Goal: Task Accomplishment & Management: Manage account settings

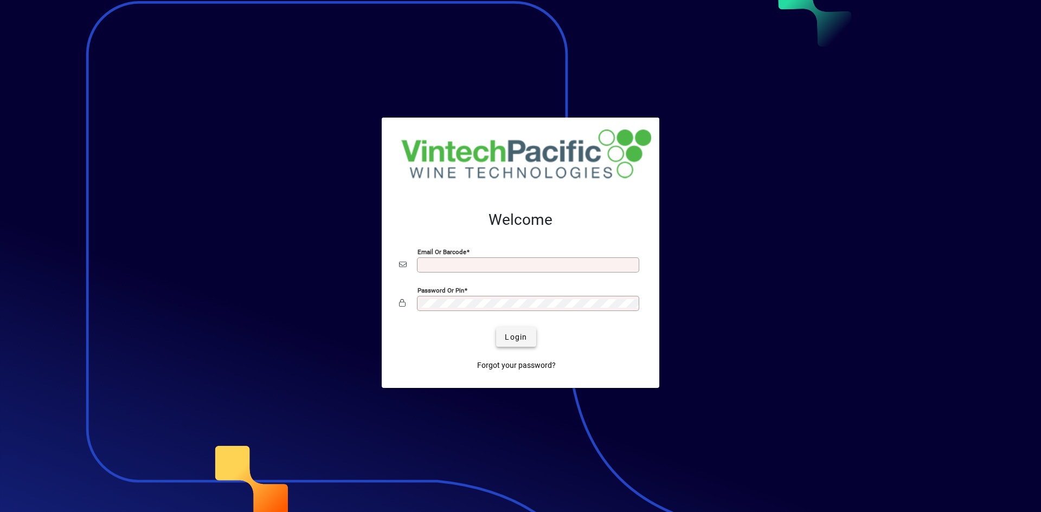
type input "**********"
click at [512, 338] on span "Login" at bounding box center [516, 337] width 22 height 11
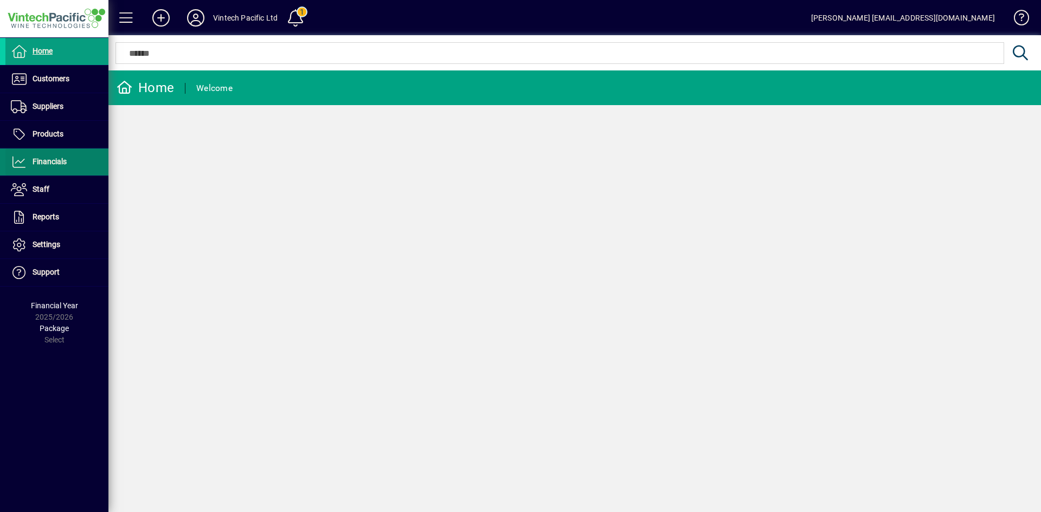
click at [67, 164] on span at bounding box center [56, 162] width 103 height 26
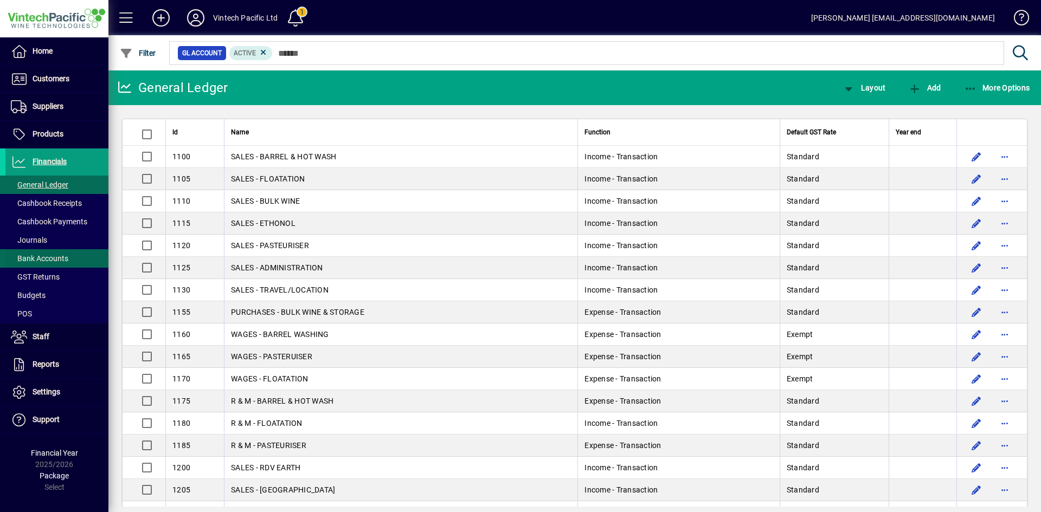
click at [57, 262] on span "Bank Accounts" at bounding box center [39, 258] width 57 height 9
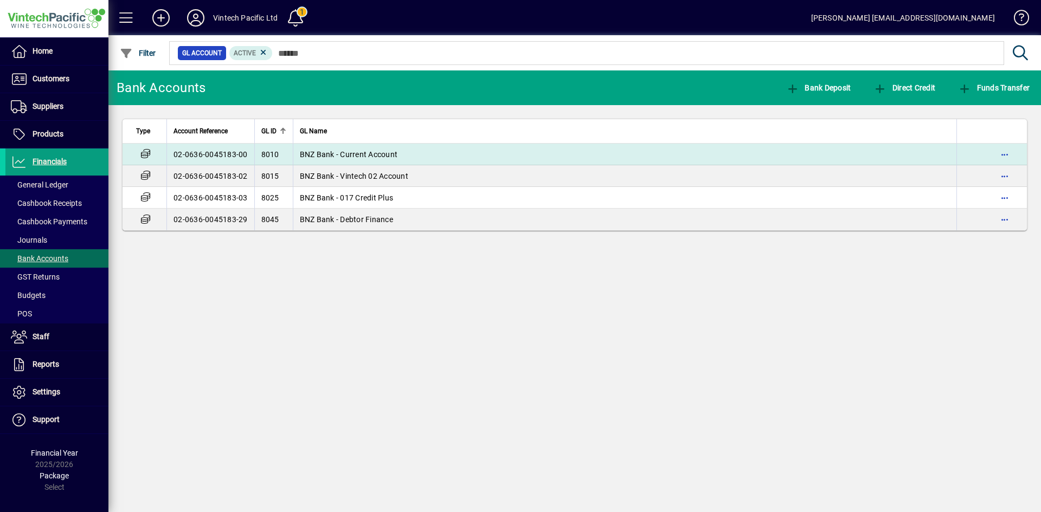
click at [394, 158] on span "BNZ Bank - Current Account" at bounding box center [349, 154] width 98 height 9
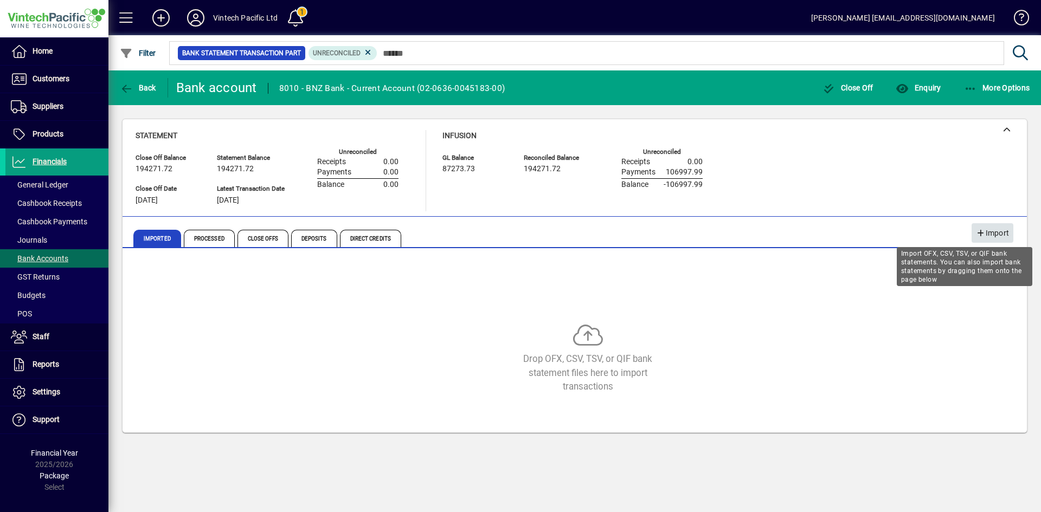
click at [982, 231] on icon "button" at bounding box center [981, 234] width 10 height 8
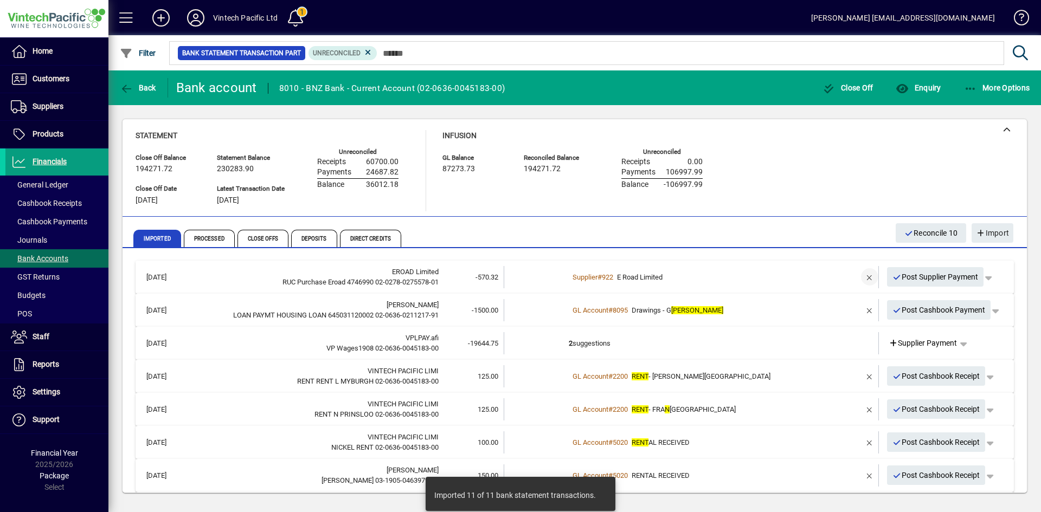
click at [857, 282] on span "button" at bounding box center [870, 277] width 26 height 26
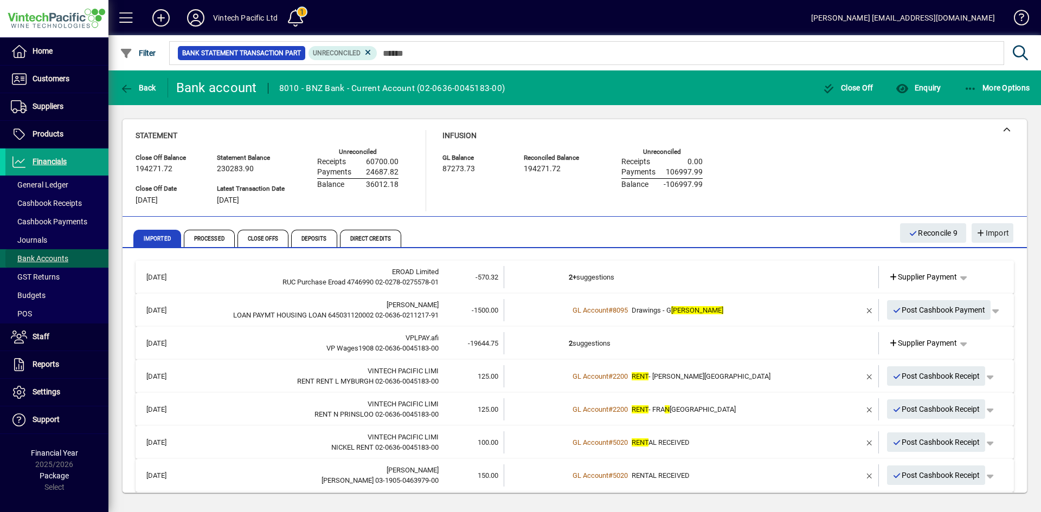
click at [60, 258] on span "Bank Accounts" at bounding box center [39, 258] width 57 height 9
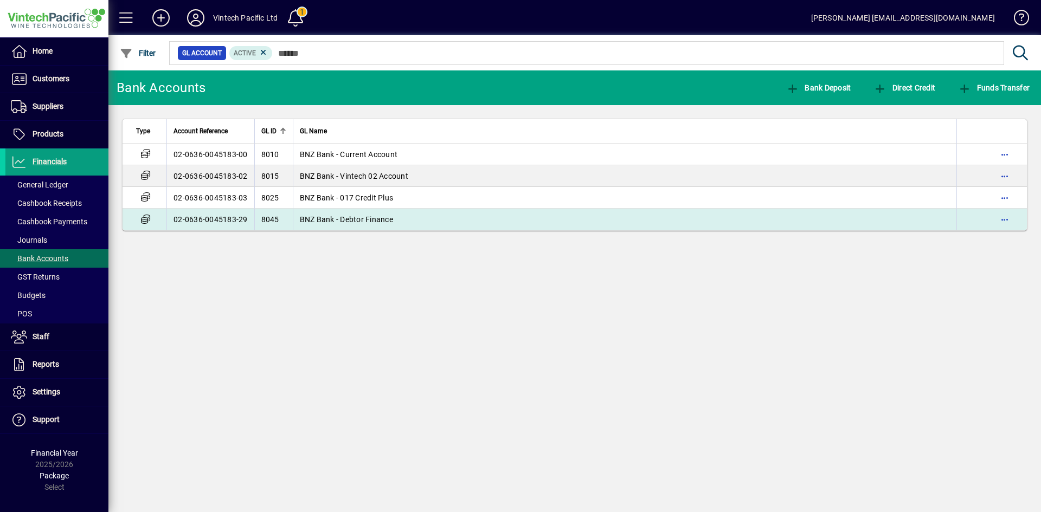
click at [355, 220] on span "BNZ Bank - Debtor Finance" at bounding box center [346, 219] width 93 height 9
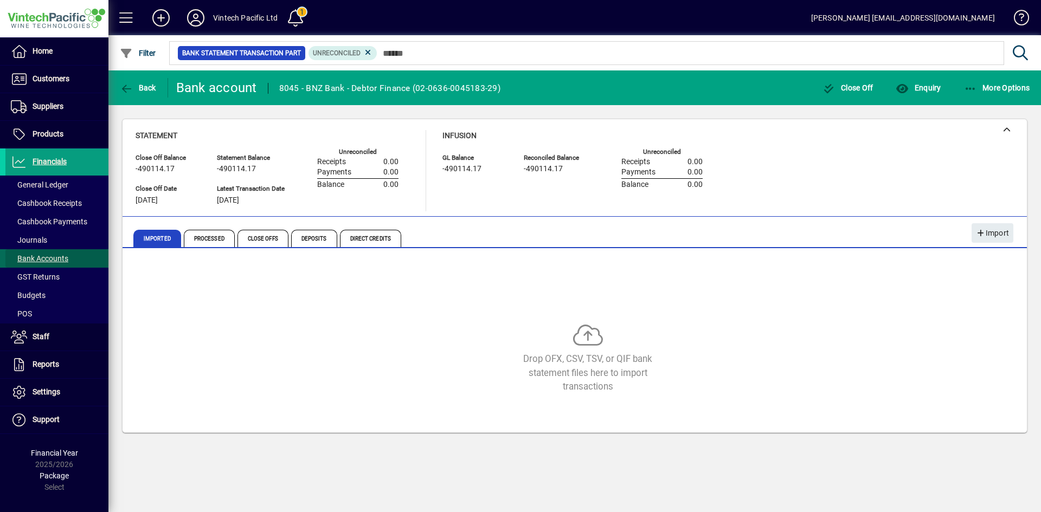
click at [54, 255] on span "Bank Accounts" at bounding box center [39, 258] width 57 height 9
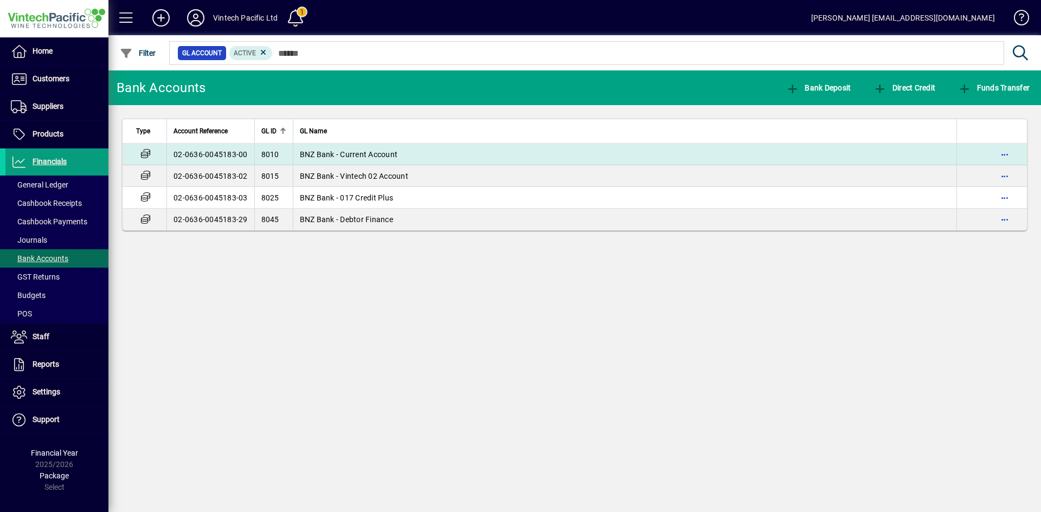
click at [375, 155] on span "BNZ Bank - Current Account" at bounding box center [349, 154] width 98 height 9
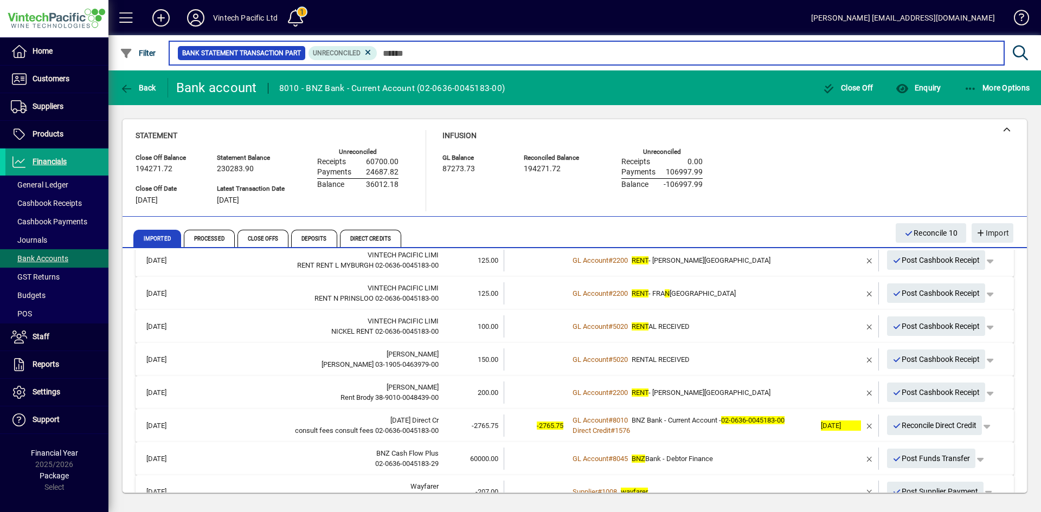
scroll to position [140, 0]
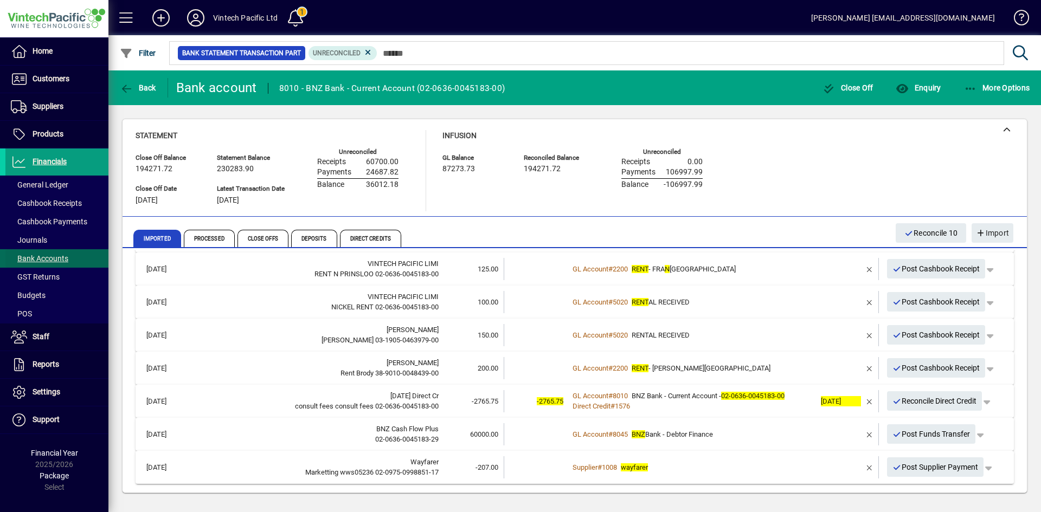
click at [43, 260] on span "Bank Accounts" at bounding box center [39, 258] width 57 height 9
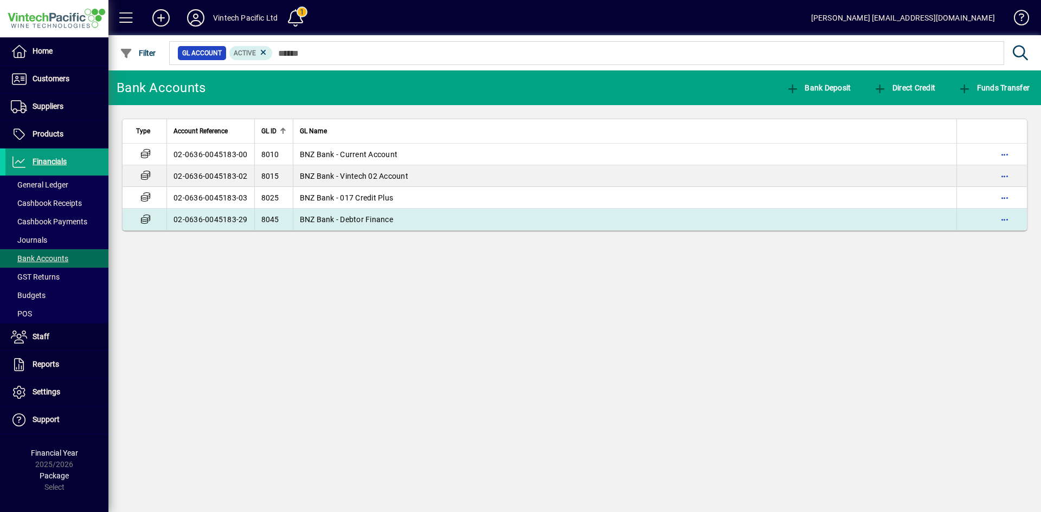
click at [403, 221] on td "BNZ Bank - Debtor Finance" at bounding box center [625, 220] width 664 height 22
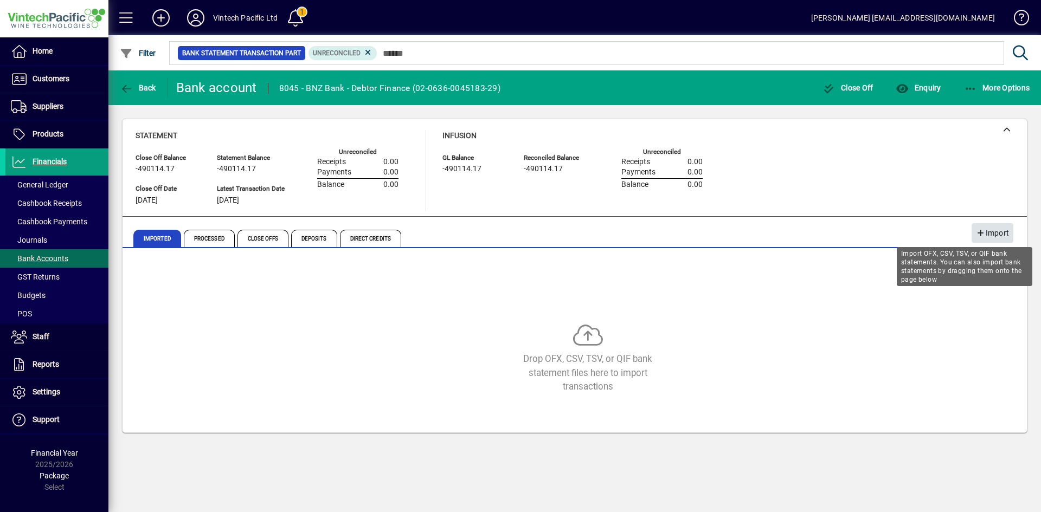
click at [1004, 239] on span "Import" at bounding box center [992, 233] width 33 height 18
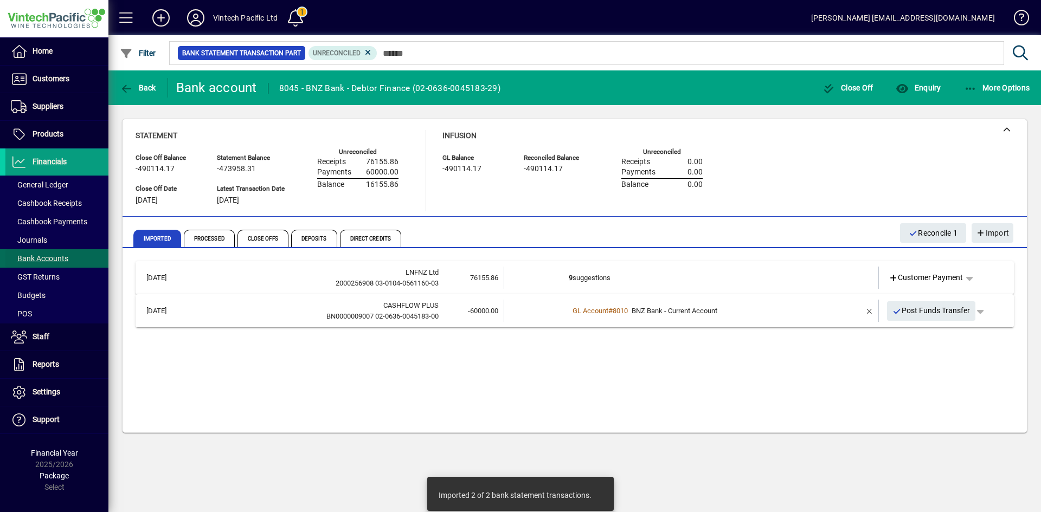
click at [37, 256] on span "Bank Accounts" at bounding box center [39, 258] width 57 height 9
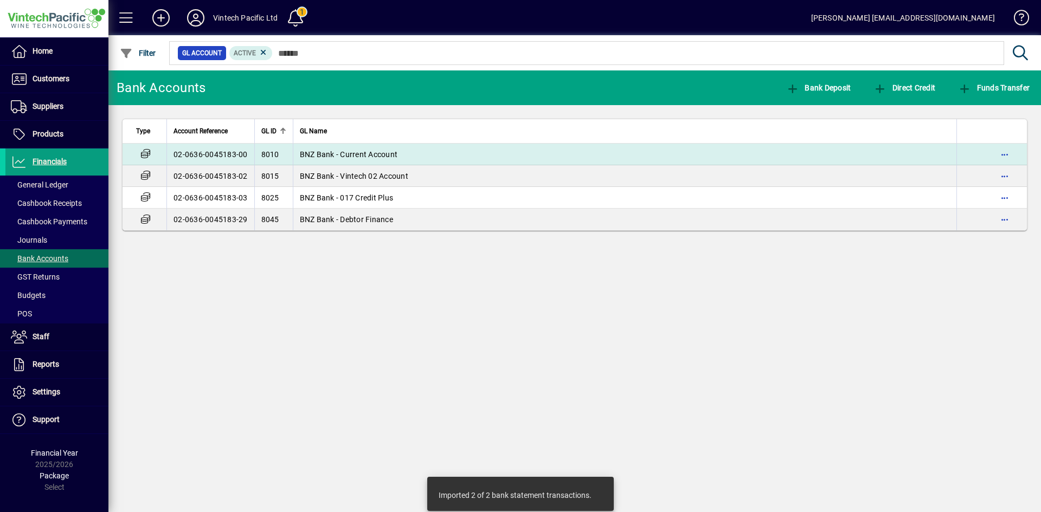
click at [391, 160] on td "BNZ Bank - Current Account" at bounding box center [625, 155] width 664 height 22
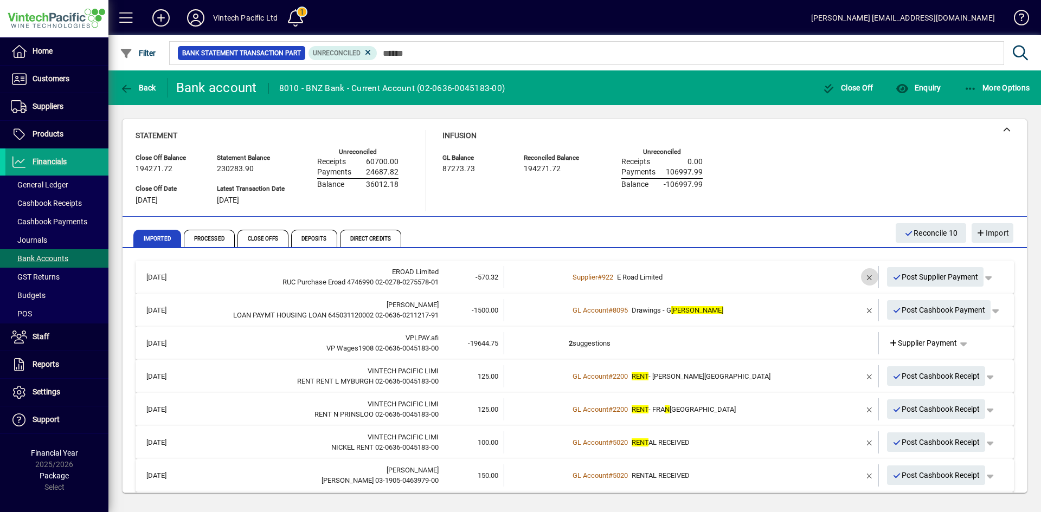
click at [860, 278] on span "button" at bounding box center [870, 277] width 26 height 26
click at [959, 276] on span "button" at bounding box center [963, 277] width 26 height 26
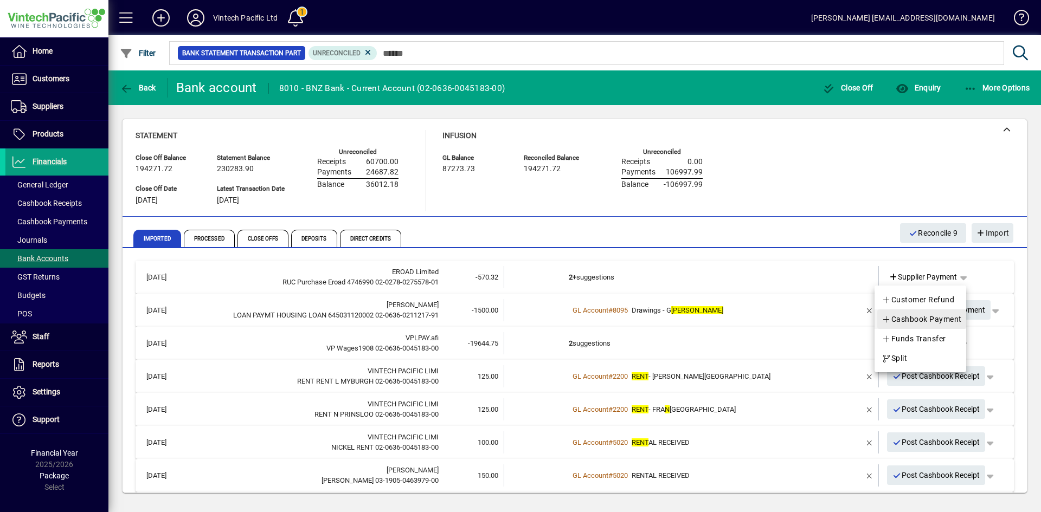
click at [928, 323] on span "Cashbook Payment" at bounding box center [922, 319] width 80 height 13
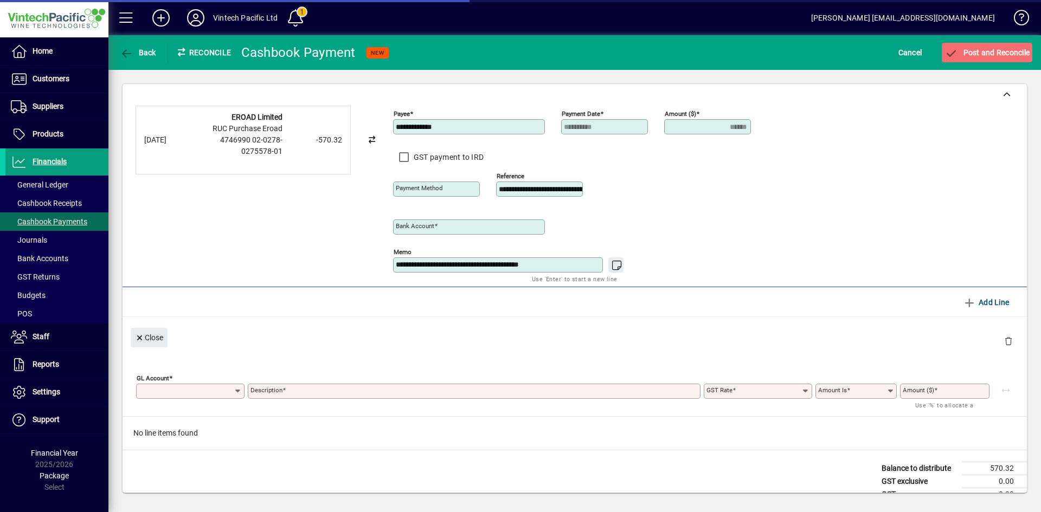
type input "**********"
type input "******"
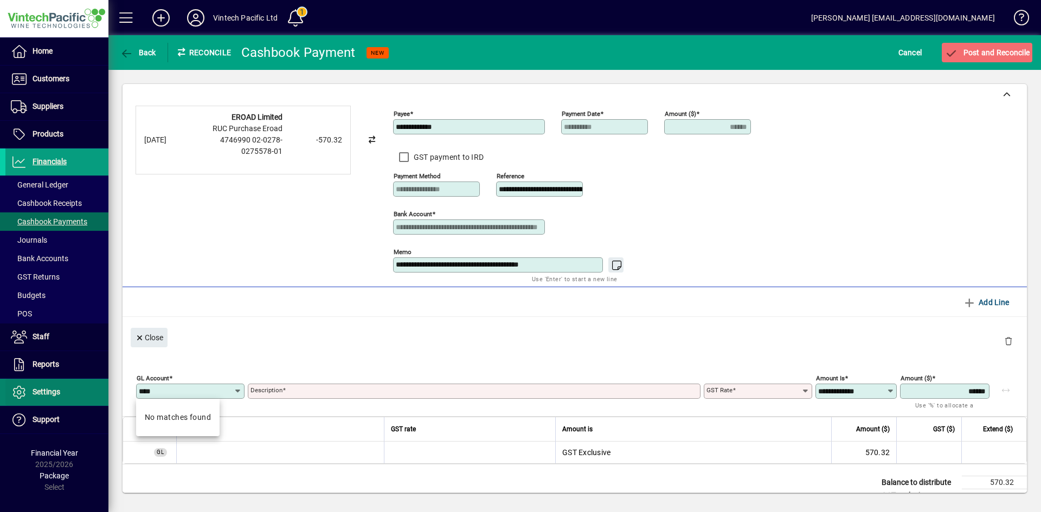
drag, startPoint x: 173, startPoint y: 389, endPoint x: 70, endPoint y: 388, distance: 103.0
click at [70, 388] on mat-drawer-container "**********" at bounding box center [520, 256] width 1041 height 512
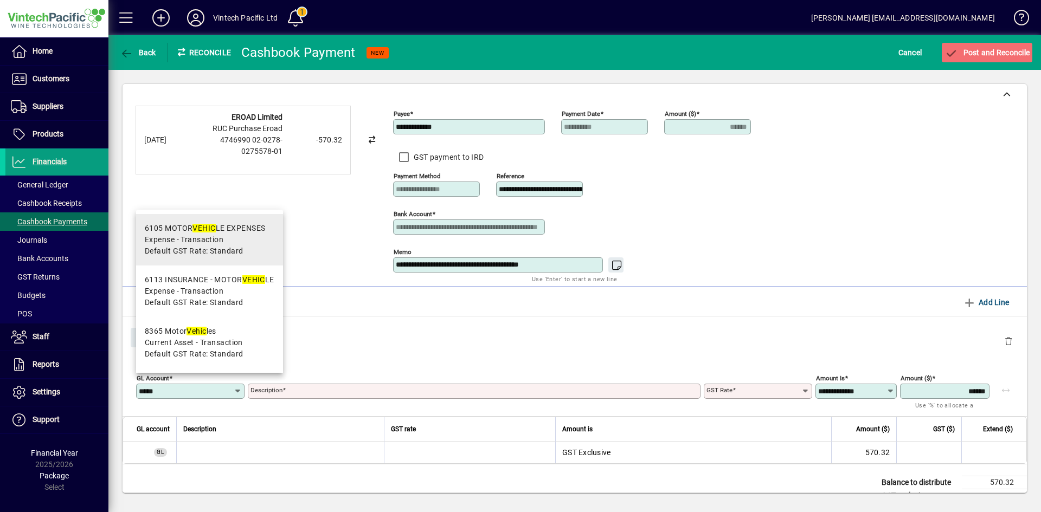
click at [258, 236] on span "Expense - Transaction" at bounding box center [205, 239] width 120 height 11
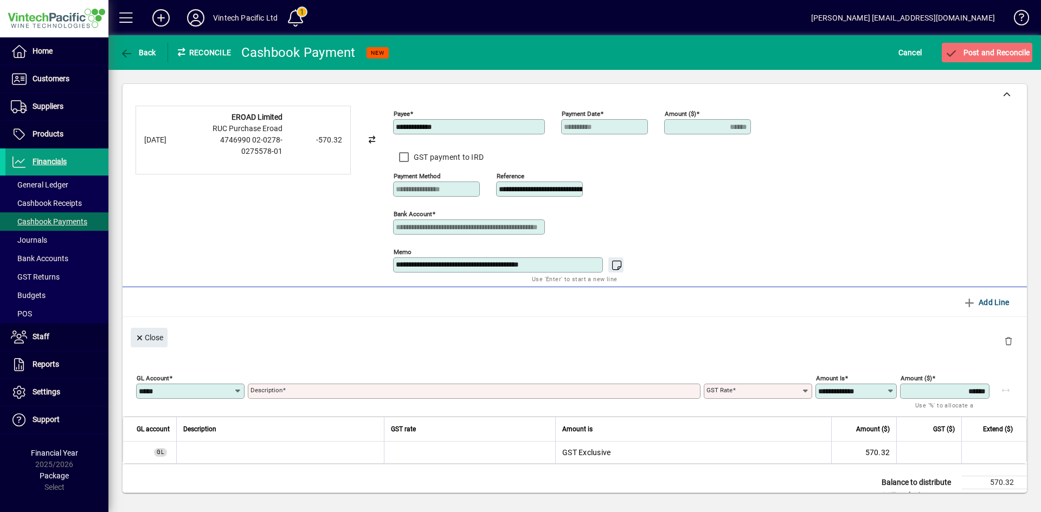
type input "****"
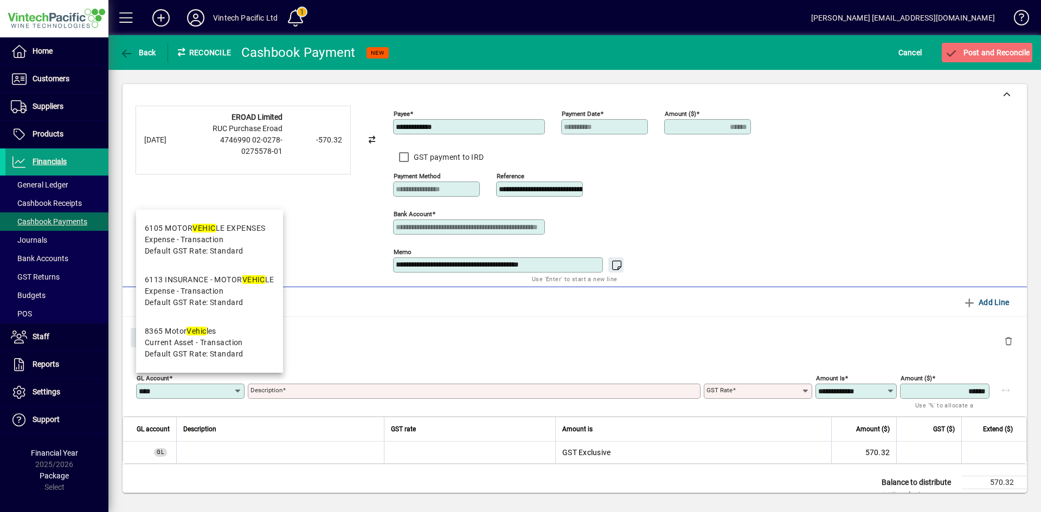
type input "**********"
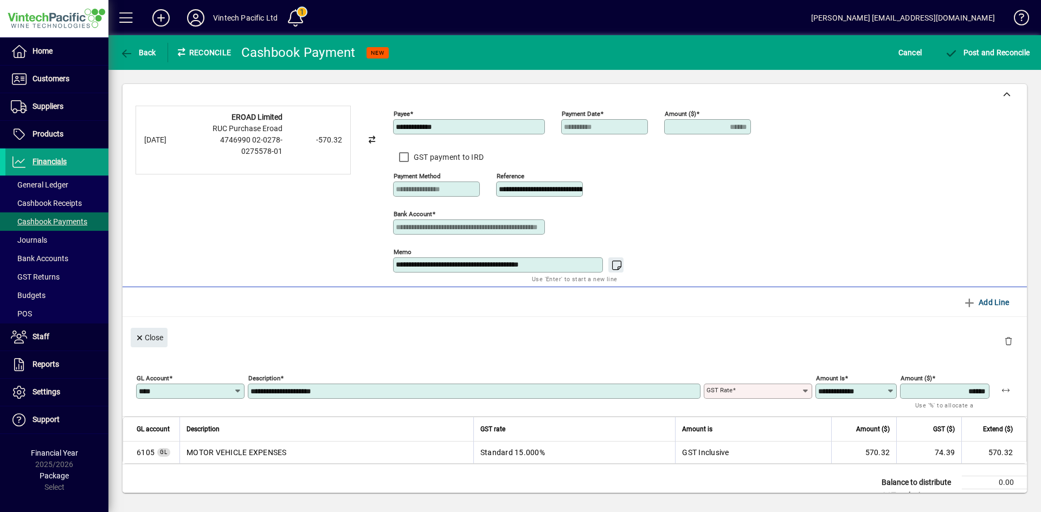
type input "********"
type input "**********"
click at [1007, 52] on span "Post and Reconcile" at bounding box center [986, 52] width 85 height 9
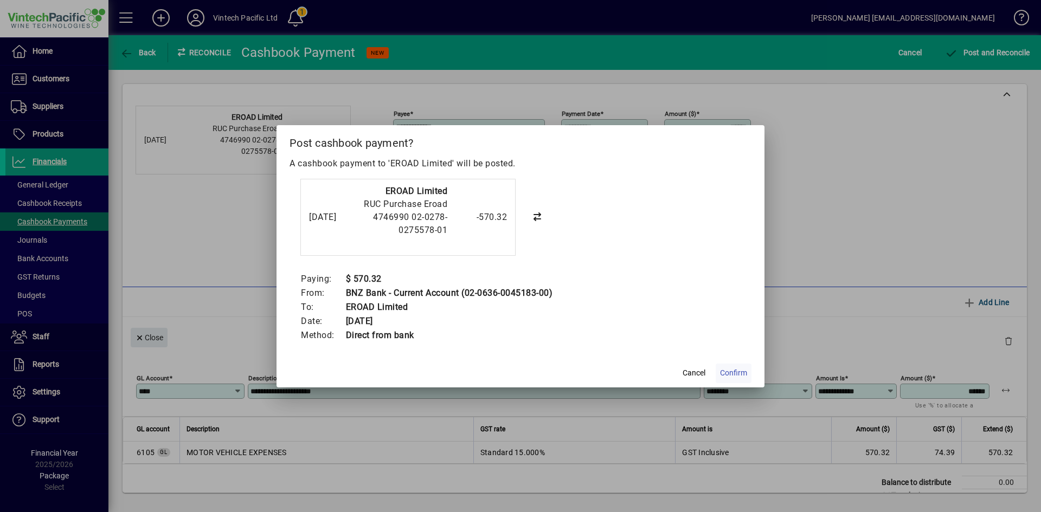
click at [739, 375] on span "Confirm" at bounding box center [733, 373] width 27 height 11
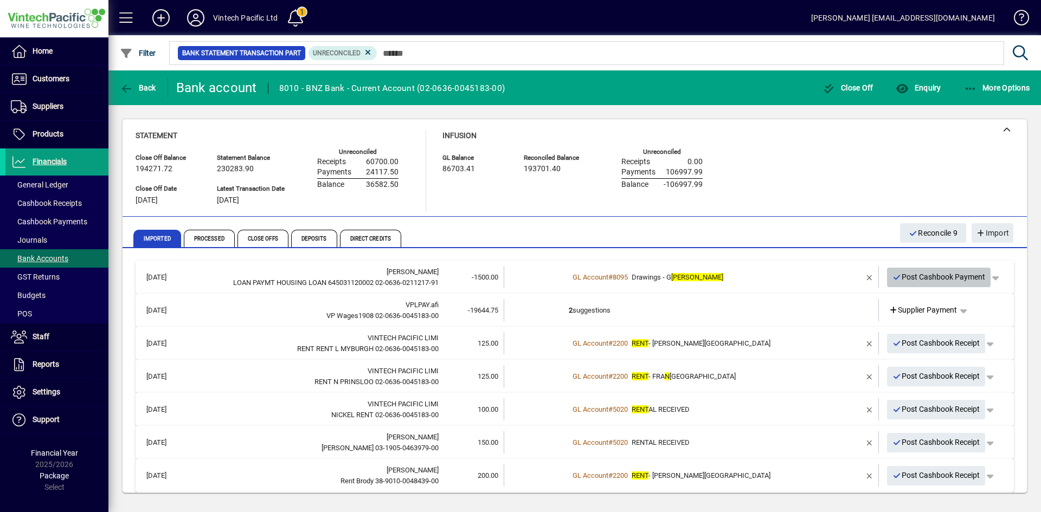
click at [932, 279] on span "Post Cashbook Payment" at bounding box center [938, 277] width 93 height 18
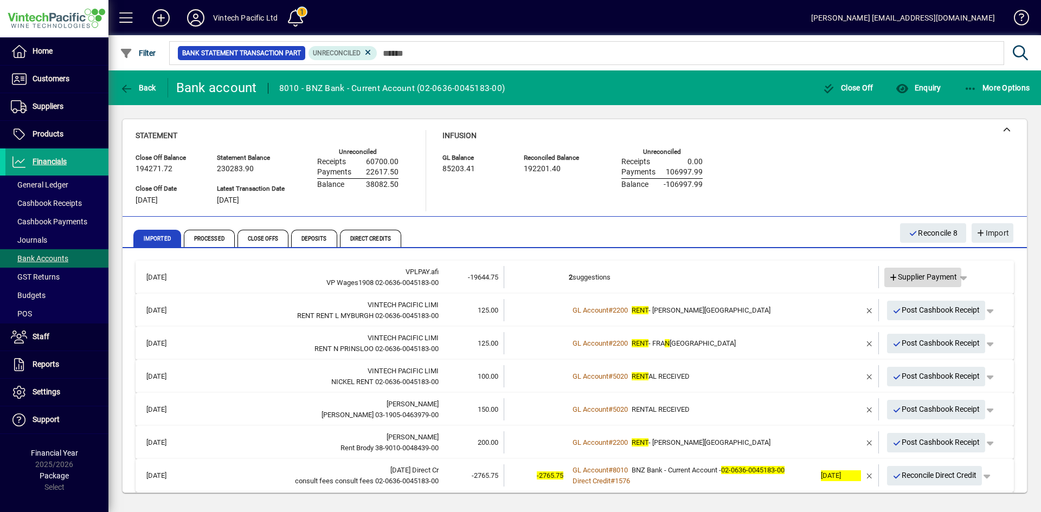
click at [932, 278] on span "Supplier Payment" at bounding box center [923, 277] width 69 height 11
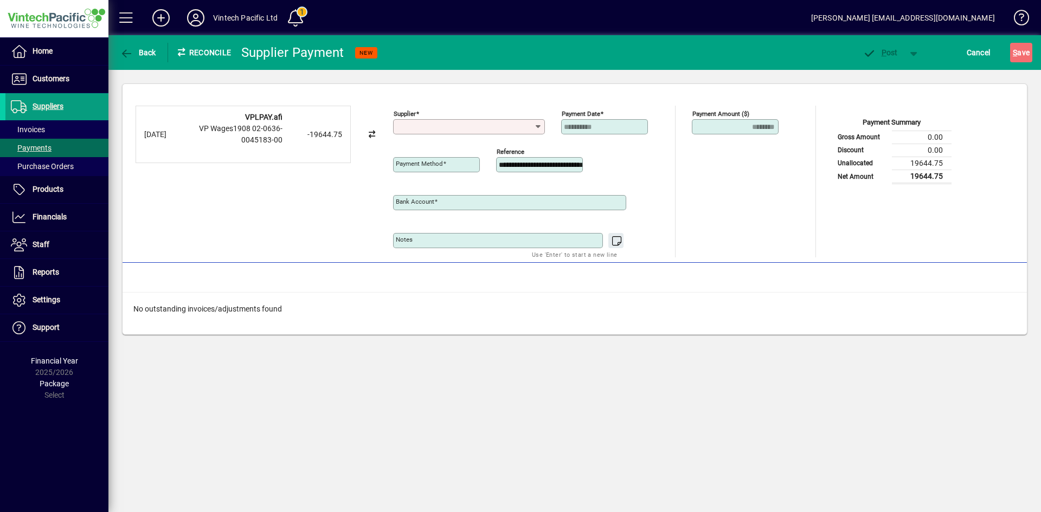
type input "**********"
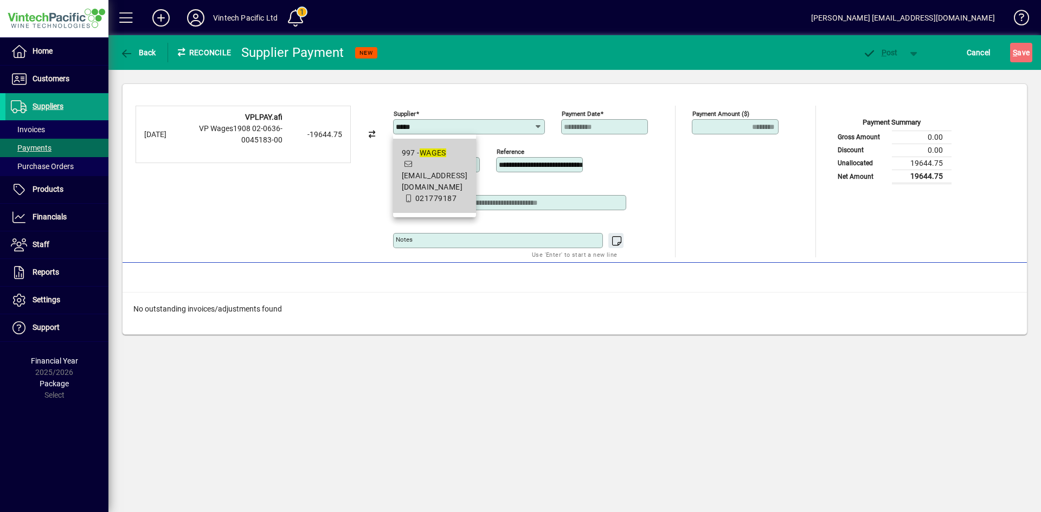
click at [468, 184] on span "997 - WAGES office@vintechpacific.co.nz 021779187" at bounding box center [435, 175] width 66 height 57
type input "**********"
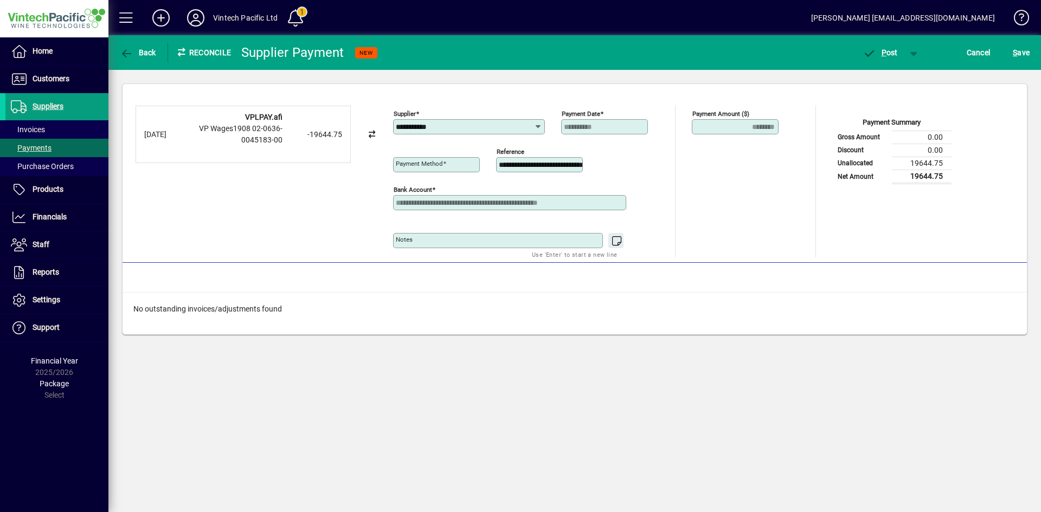
type input "**********"
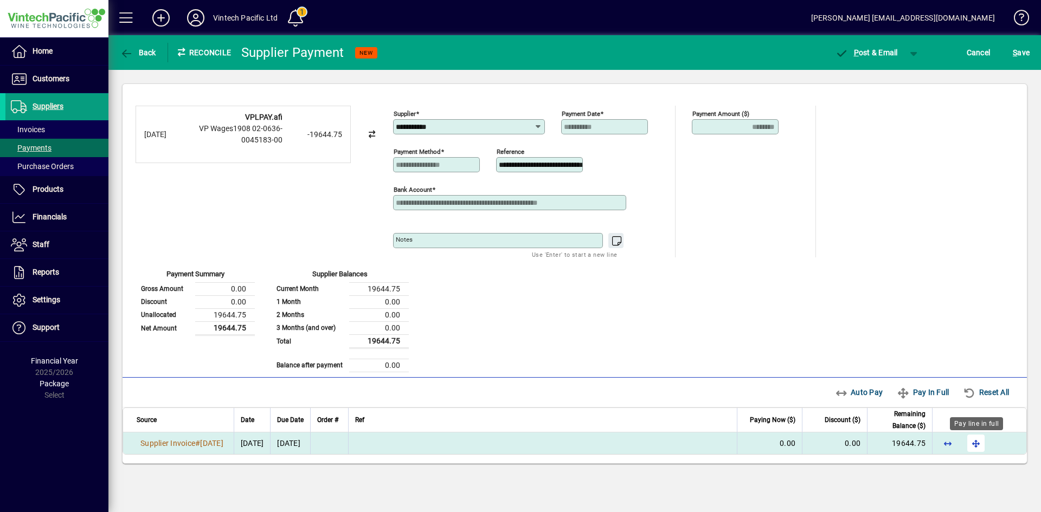
click at [981, 445] on span "button" at bounding box center [976, 443] width 26 height 26
drag, startPoint x: 1026, startPoint y: 52, endPoint x: 998, endPoint y: 56, distance: 28.0
click at [1025, 52] on span "S ave" at bounding box center [1021, 52] width 17 height 17
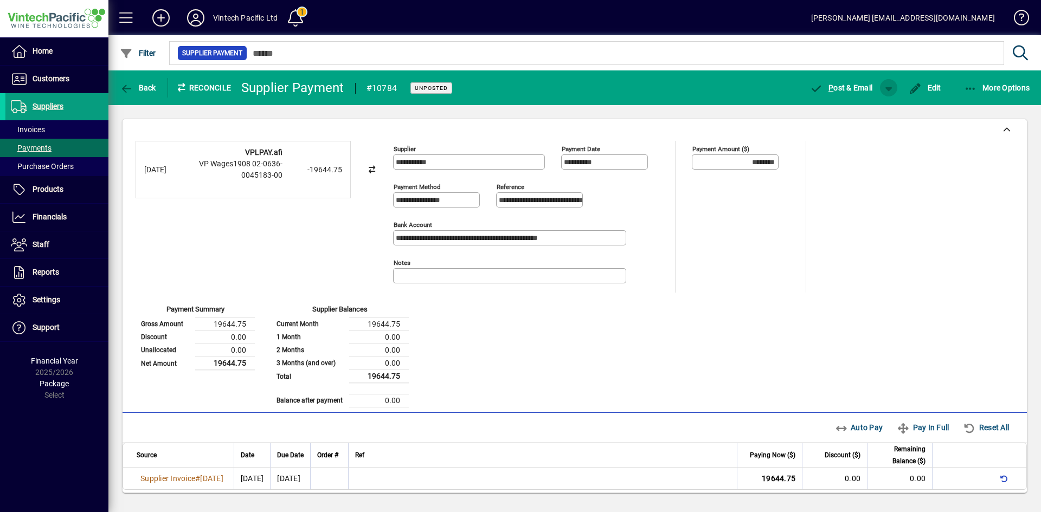
click at [885, 88] on span "button" at bounding box center [889, 88] width 26 height 26
click at [877, 109] on span "button" at bounding box center [861, 111] width 56 height 26
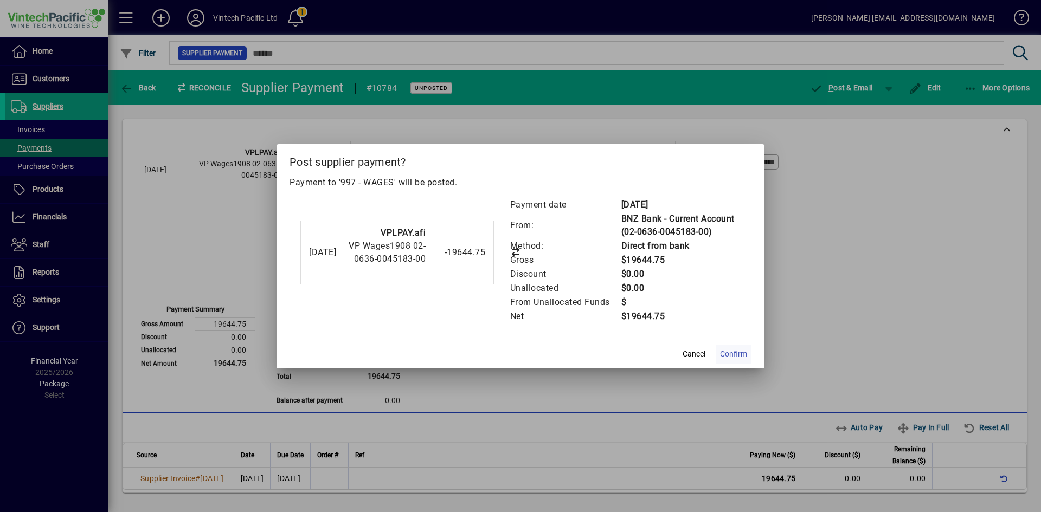
click at [738, 353] on span "Confirm" at bounding box center [733, 354] width 27 height 11
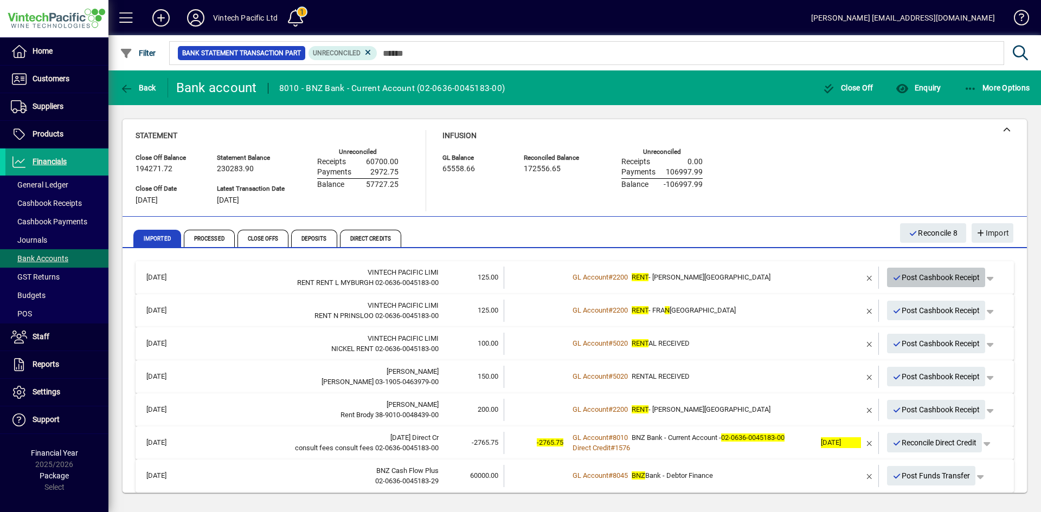
click at [914, 276] on span "Post Cashbook Receipt" at bounding box center [936, 278] width 88 height 18
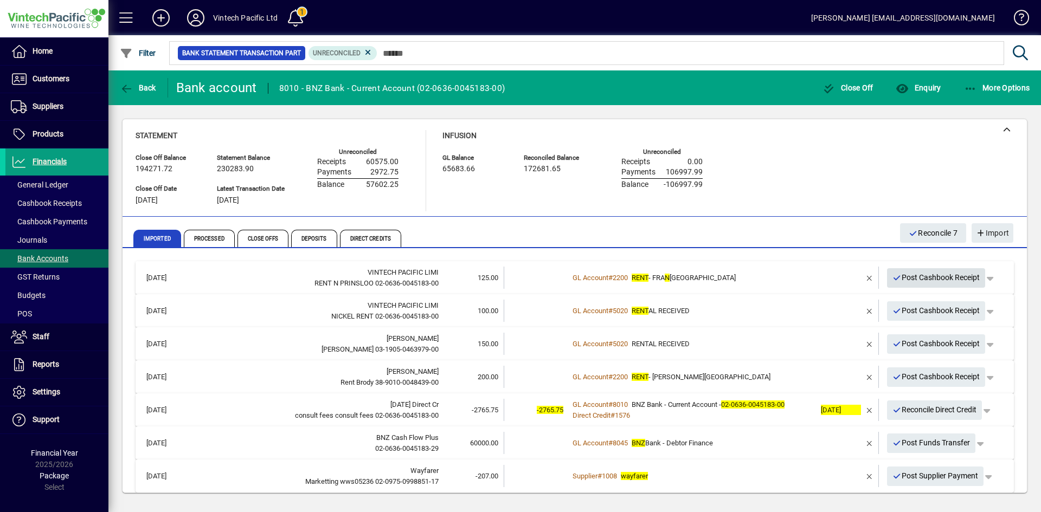
click at [935, 279] on span "Post Cashbook Receipt" at bounding box center [936, 278] width 88 height 18
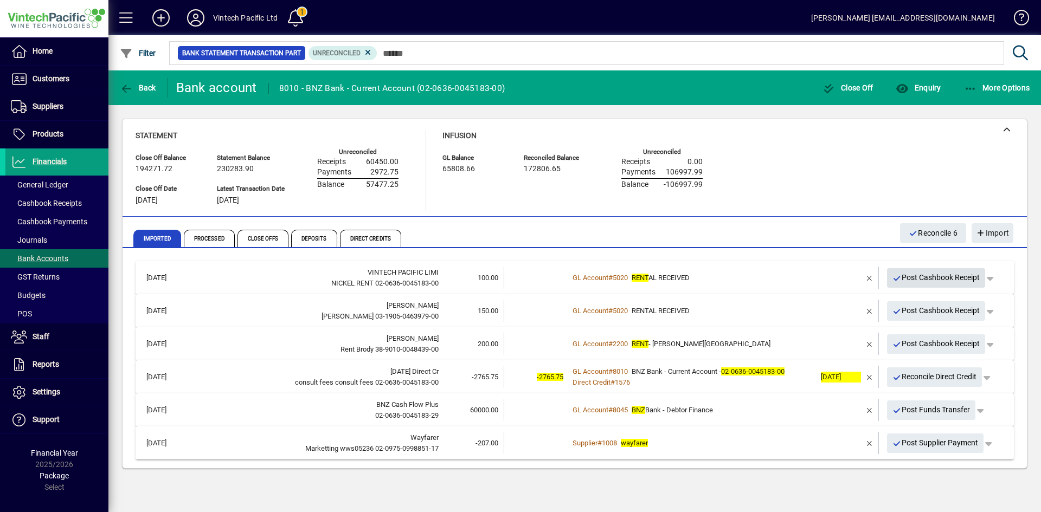
click at [919, 276] on span "Post Cashbook Receipt" at bounding box center [936, 278] width 88 height 18
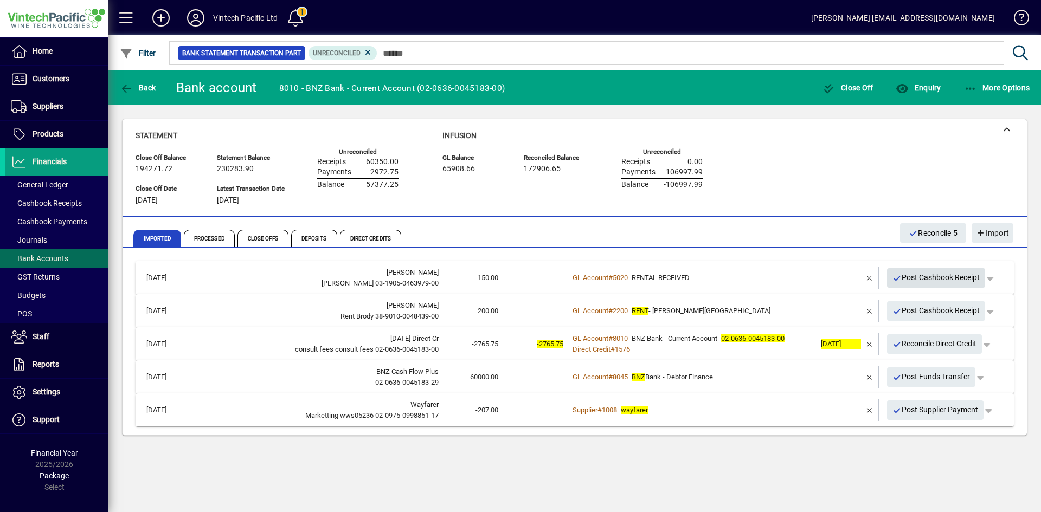
click at [934, 282] on span "Post Cashbook Receipt" at bounding box center [936, 278] width 88 height 18
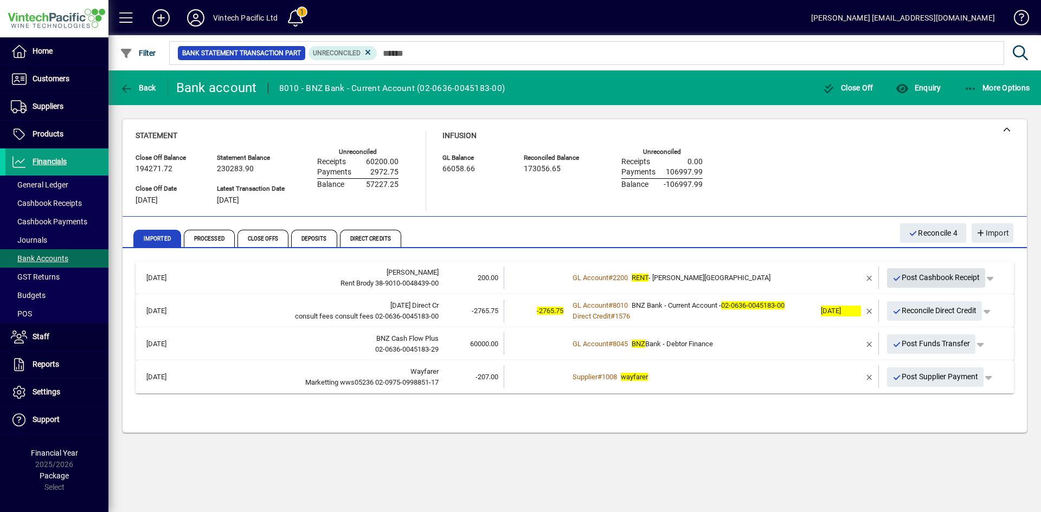
click at [919, 280] on span "Post Cashbook Receipt" at bounding box center [936, 278] width 88 height 18
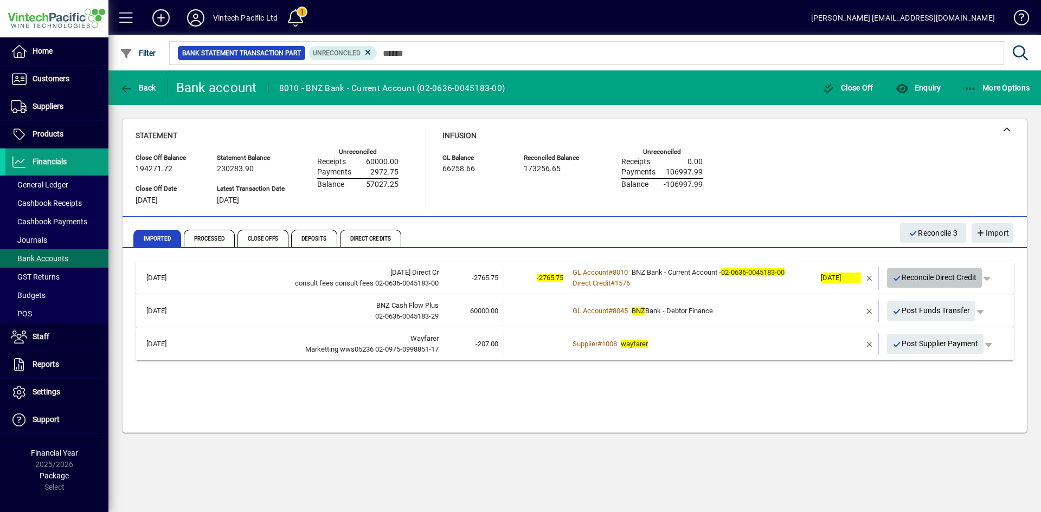
click at [949, 280] on span "Reconcile Direct Credit" at bounding box center [934, 278] width 85 height 18
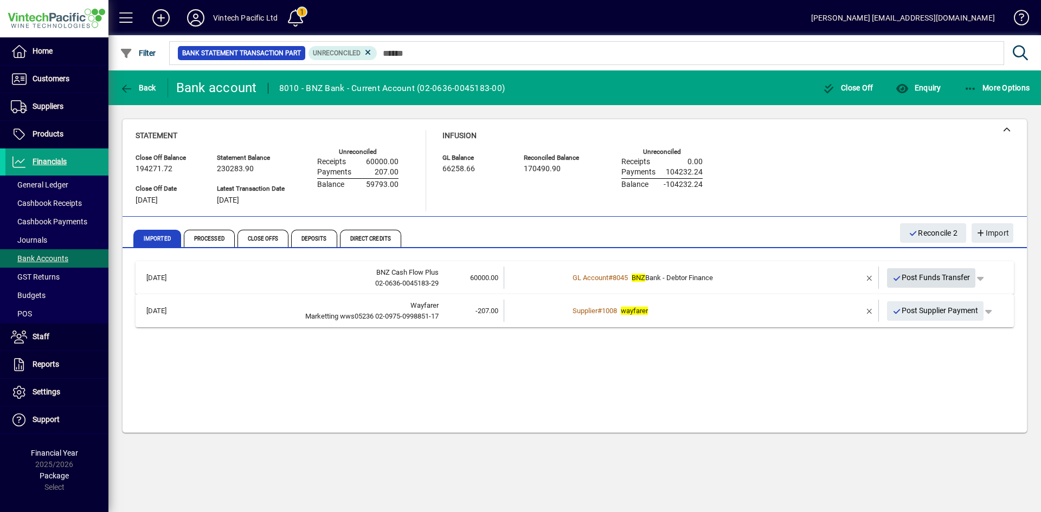
click at [950, 280] on span "Post Funds Transfer" at bounding box center [931, 278] width 78 height 18
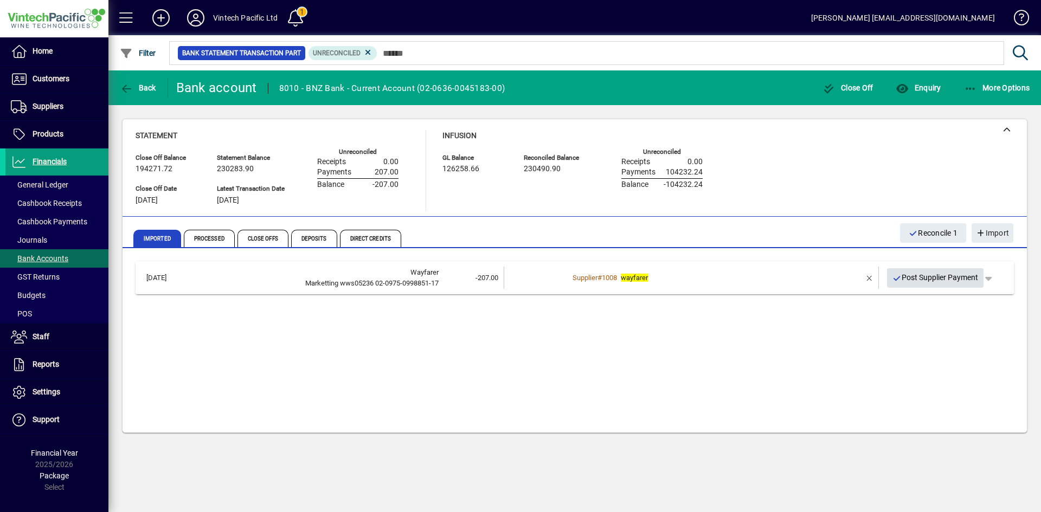
click at [955, 278] on span "Post Supplier Payment" at bounding box center [935, 278] width 86 height 18
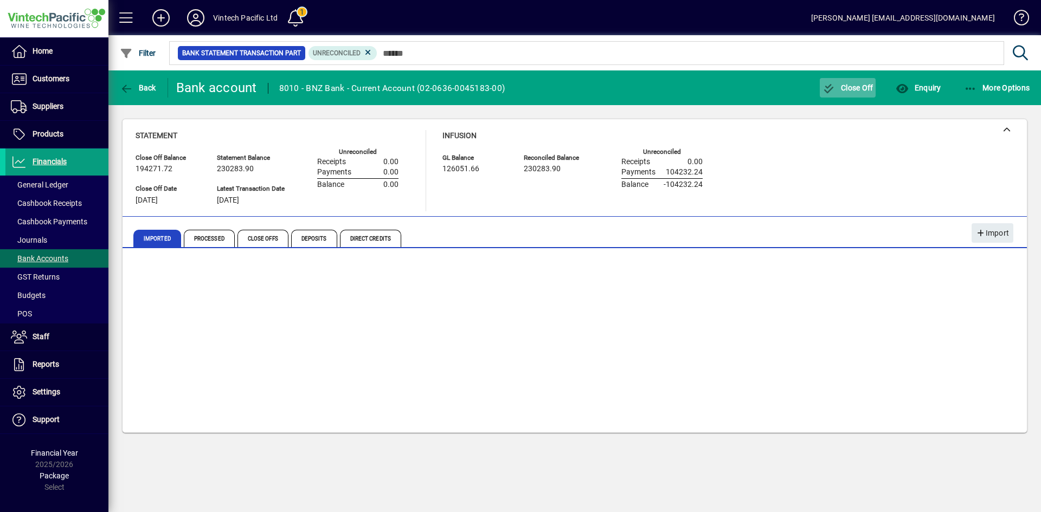
click at [864, 94] on span "button" at bounding box center [848, 88] width 56 height 26
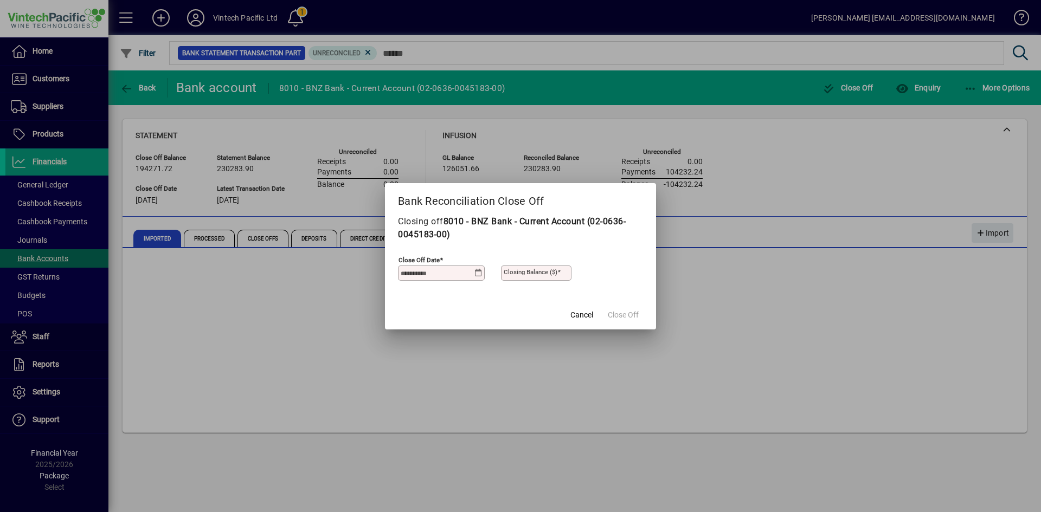
click at [477, 271] on icon at bounding box center [478, 273] width 8 height 9
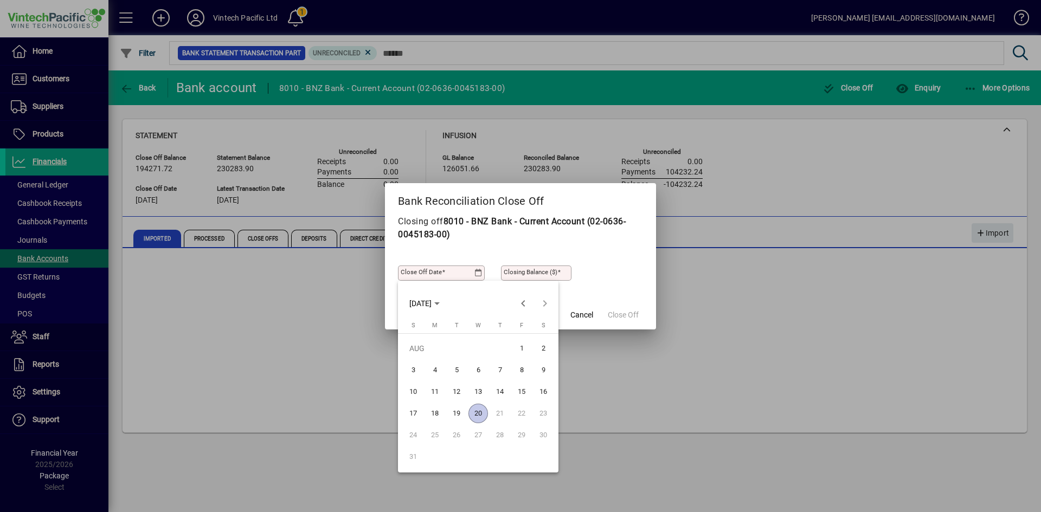
click at [462, 415] on span "19" at bounding box center [457, 414] width 20 height 20
type input "**********"
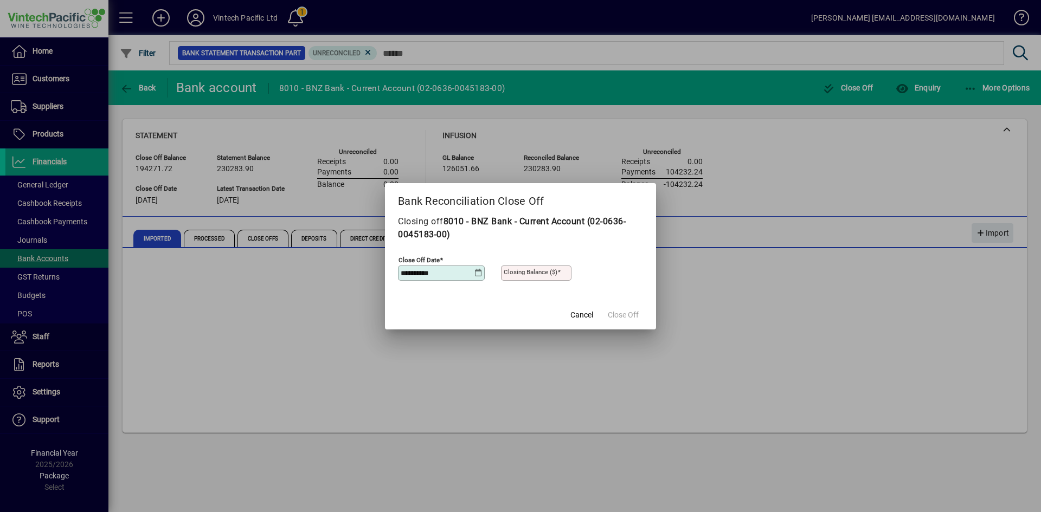
click at [535, 273] on mat-label "Closing Balance ($)" at bounding box center [531, 272] width 54 height 8
click at [535, 273] on input "Closing Balance ($)" at bounding box center [537, 273] width 67 height 9
type input "*********"
click at [620, 316] on span "Close Off" at bounding box center [623, 315] width 31 height 11
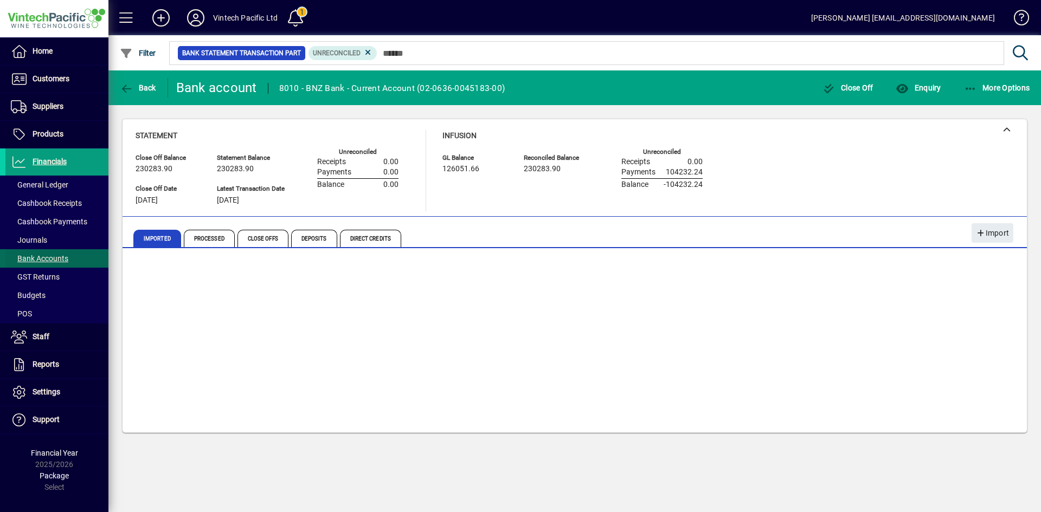
click at [44, 258] on span "Bank Accounts" at bounding box center [39, 258] width 57 height 9
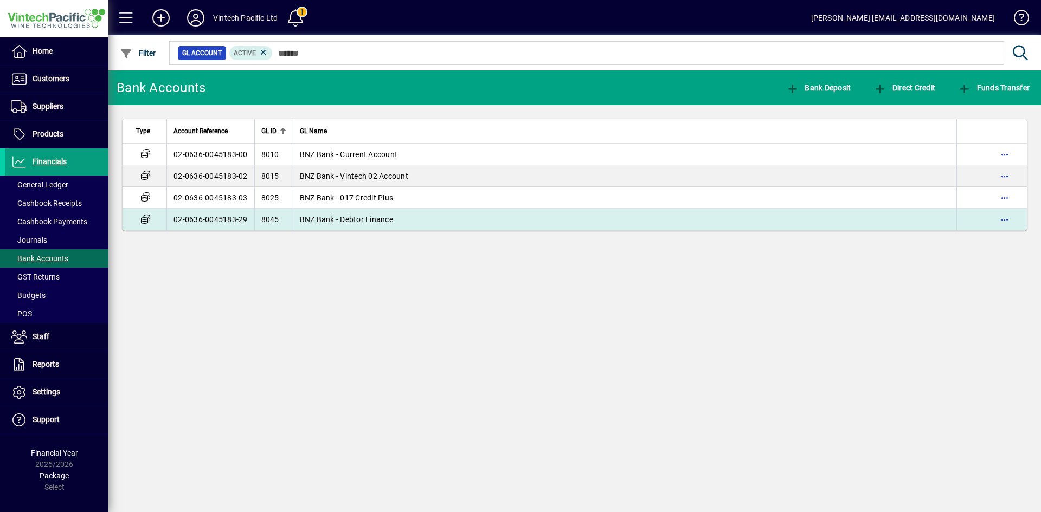
click at [396, 219] on td "BNZ Bank - Debtor Finance" at bounding box center [625, 220] width 664 height 22
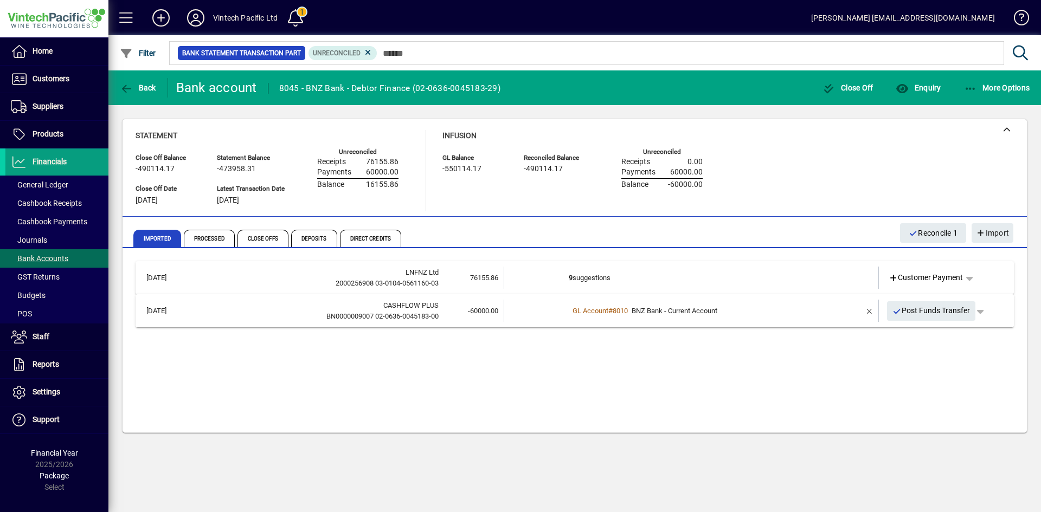
click at [749, 306] on div "GL Account # 8010 BNZ Bank - Current Account" at bounding box center [692, 311] width 247 height 11
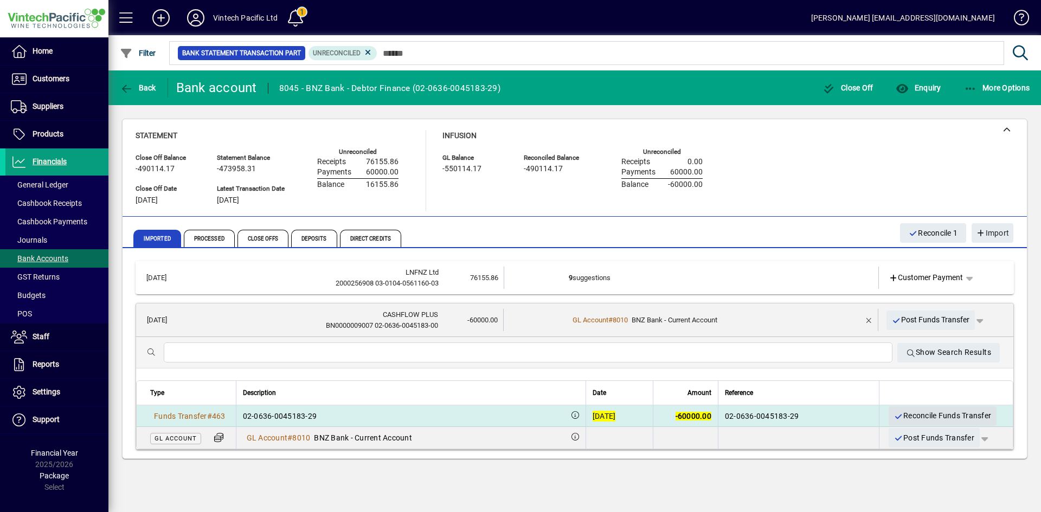
click at [929, 415] on span "Reconcile Funds Transfer" at bounding box center [943, 416] width 98 height 18
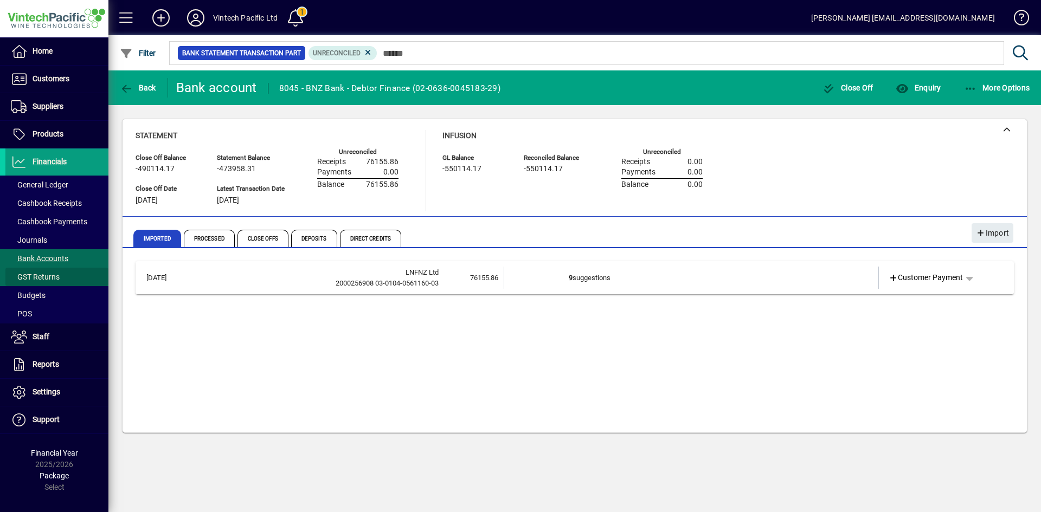
click at [50, 278] on span "GST Returns" at bounding box center [35, 277] width 49 height 9
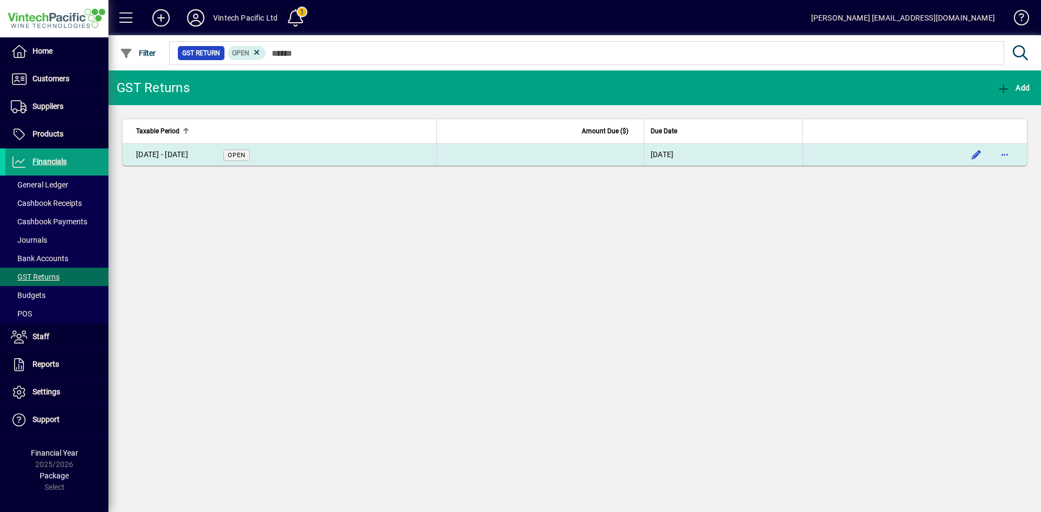
click at [188, 158] on div "01 Jun - 31 Jul 2025" at bounding box center [162, 154] width 52 height 11
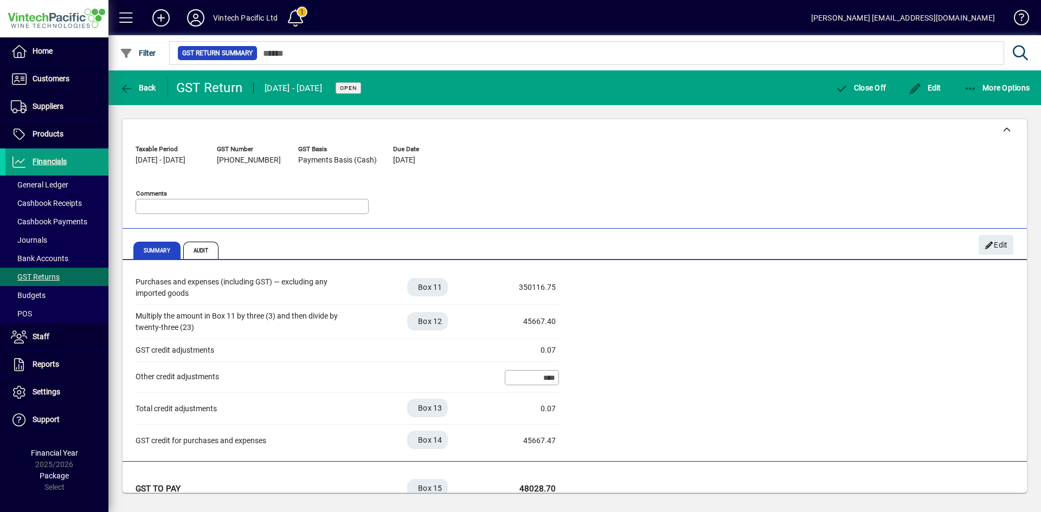
scroll to position [306, 0]
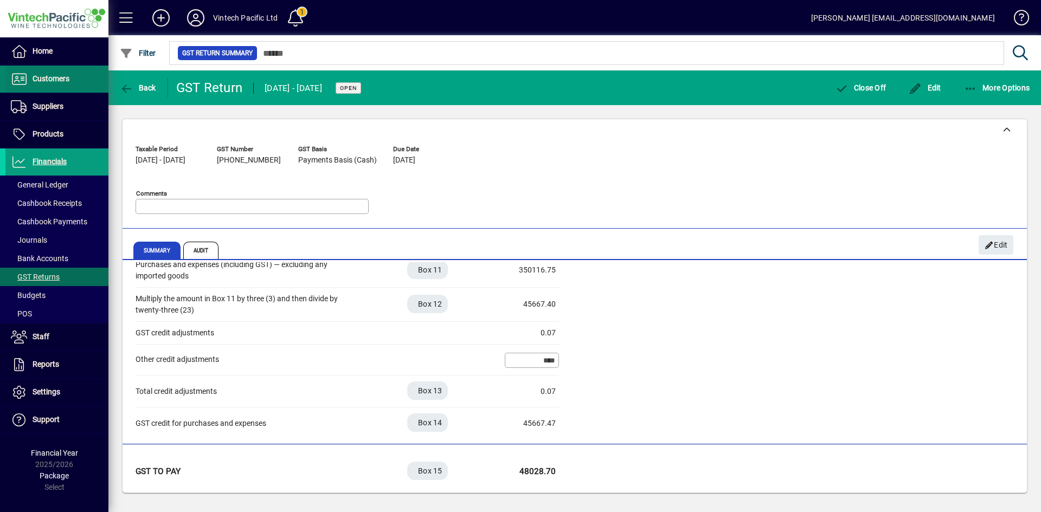
click at [71, 81] on span at bounding box center [56, 79] width 103 height 26
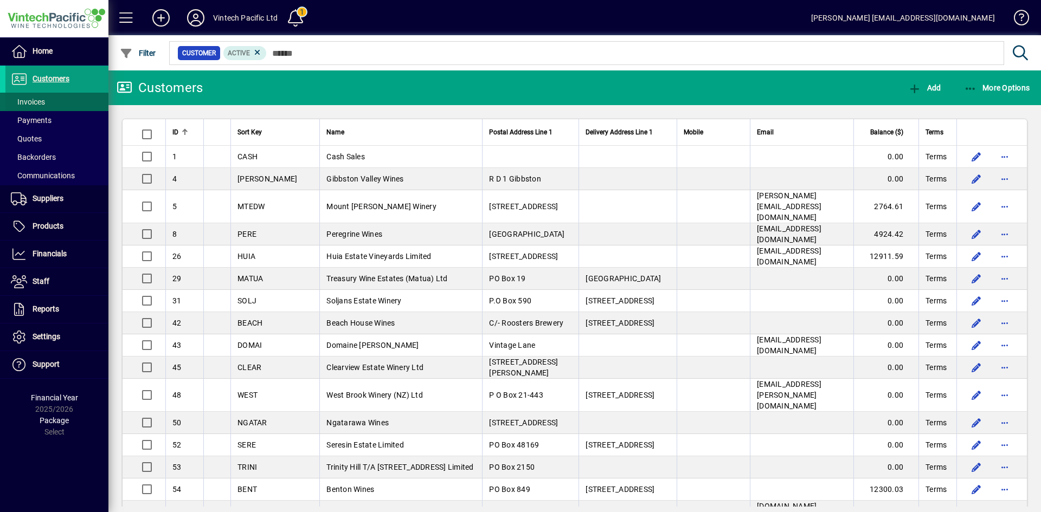
click at [64, 102] on span at bounding box center [56, 102] width 103 height 26
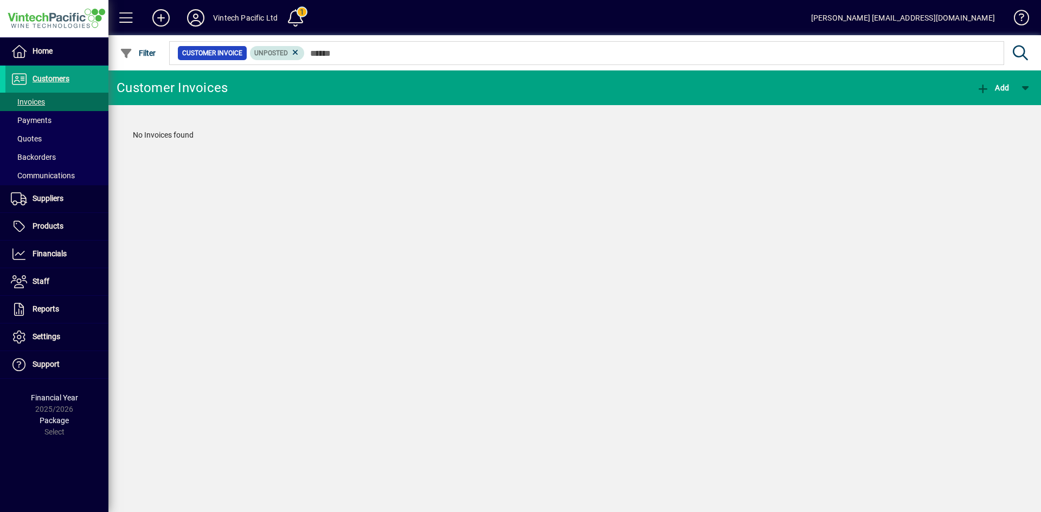
click at [303, 55] on mat-chip "Unposted" at bounding box center [277, 53] width 55 height 14
click at [299, 53] on icon at bounding box center [296, 53] width 10 height 10
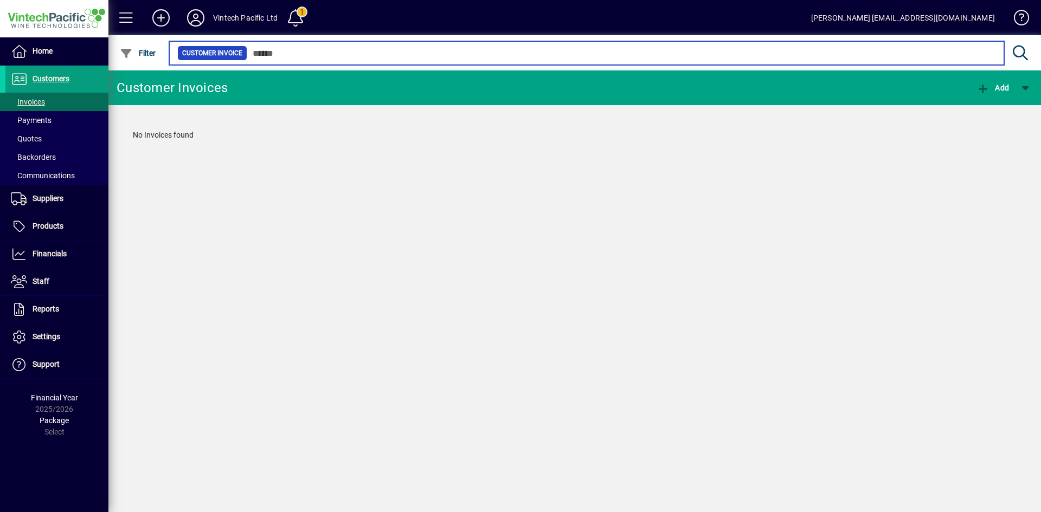
click at [307, 53] on input "text" at bounding box center [621, 53] width 748 height 15
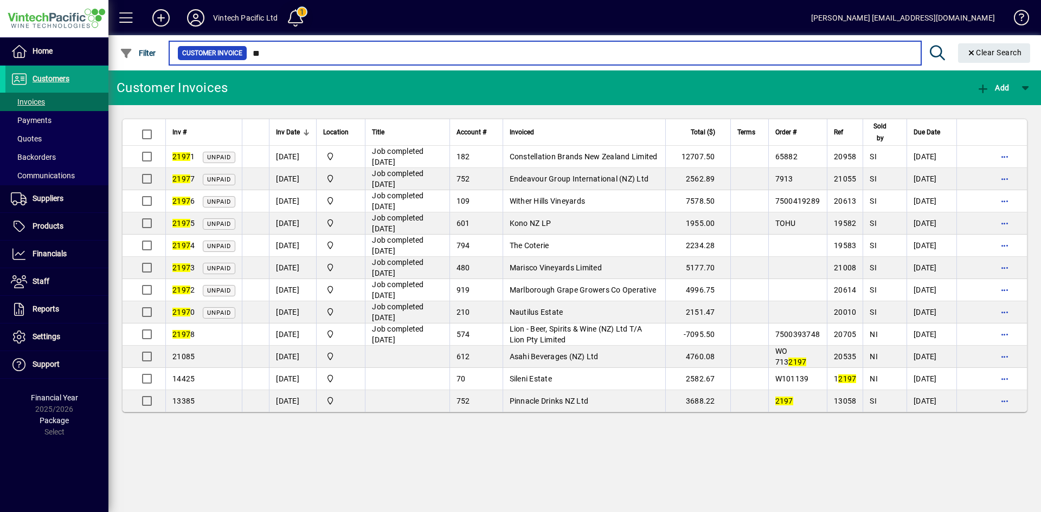
type input "*"
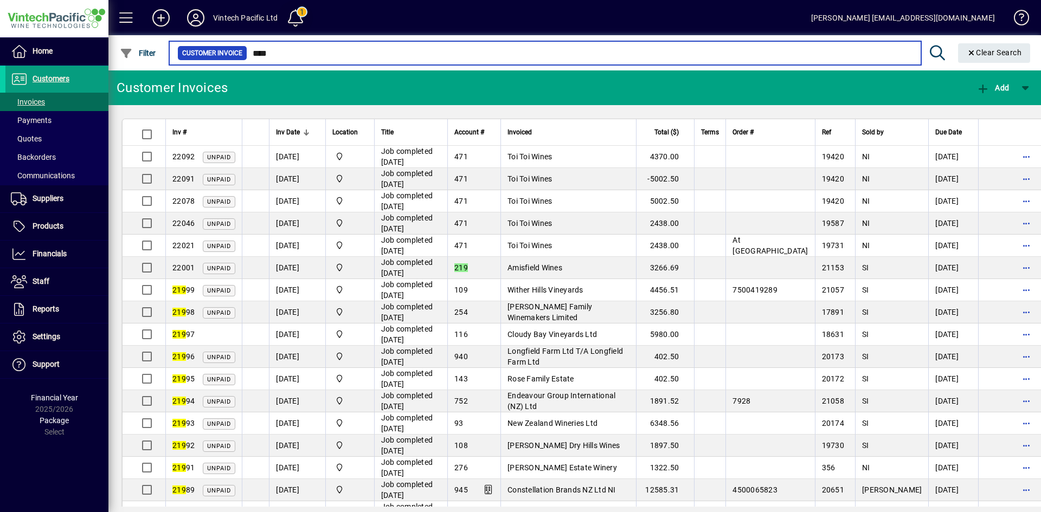
type input "*****"
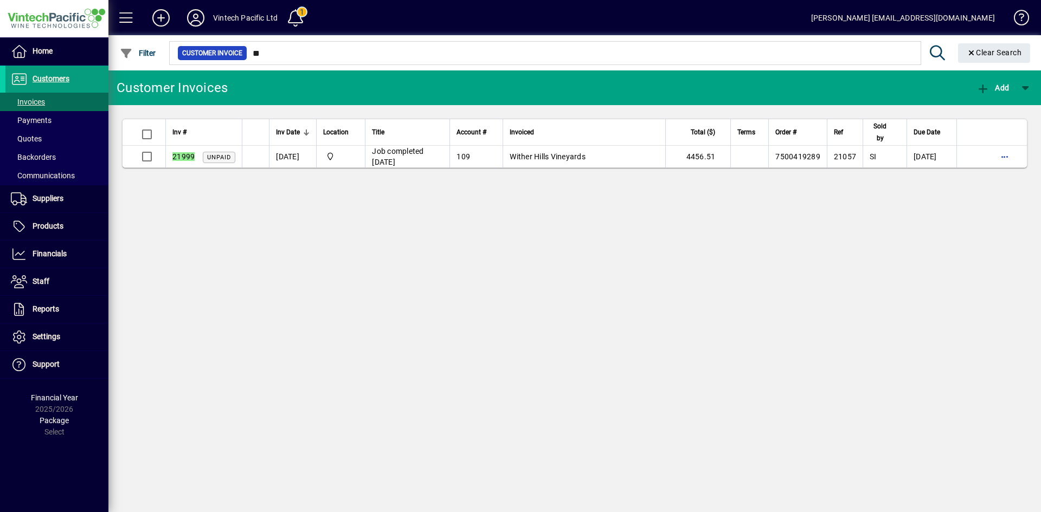
type input "*"
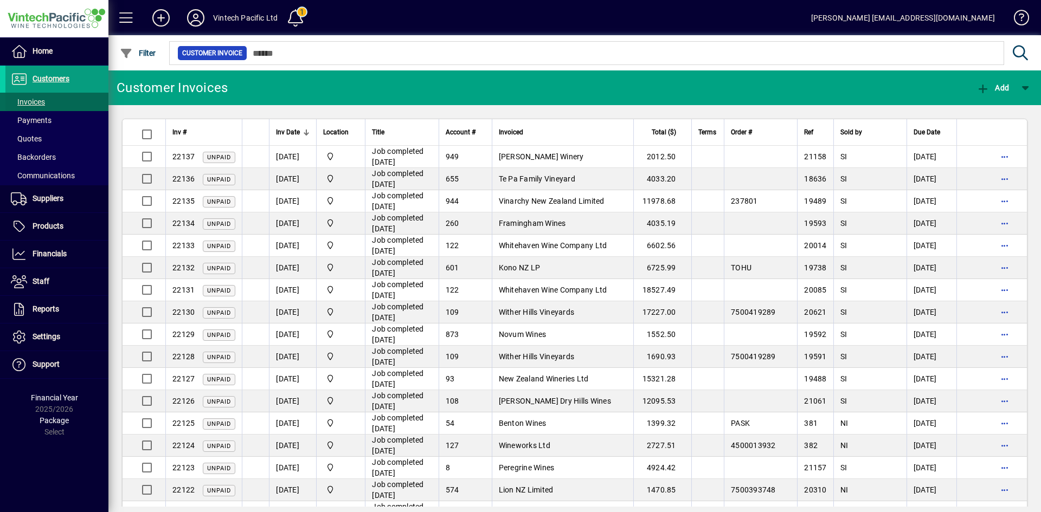
click at [33, 106] on span "Invoices" at bounding box center [28, 102] width 34 height 9
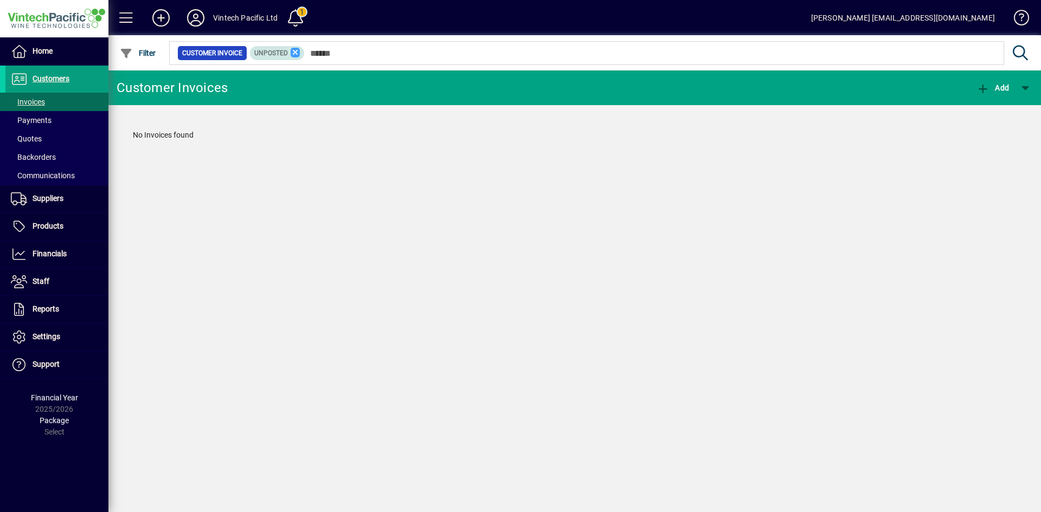
click at [292, 55] on icon at bounding box center [296, 53] width 10 height 10
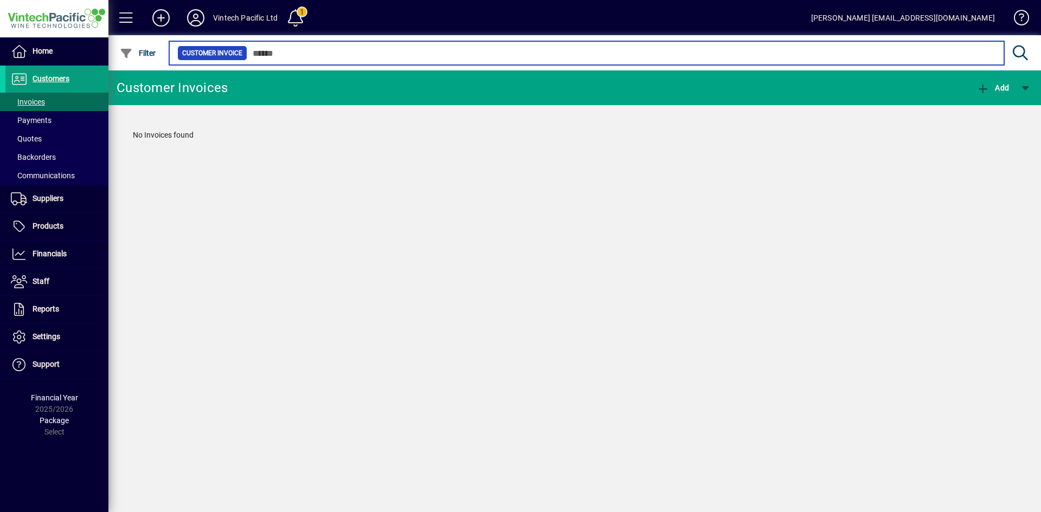
click at [329, 60] on input "text" at bounding box center [621, 53] width 748 height 15
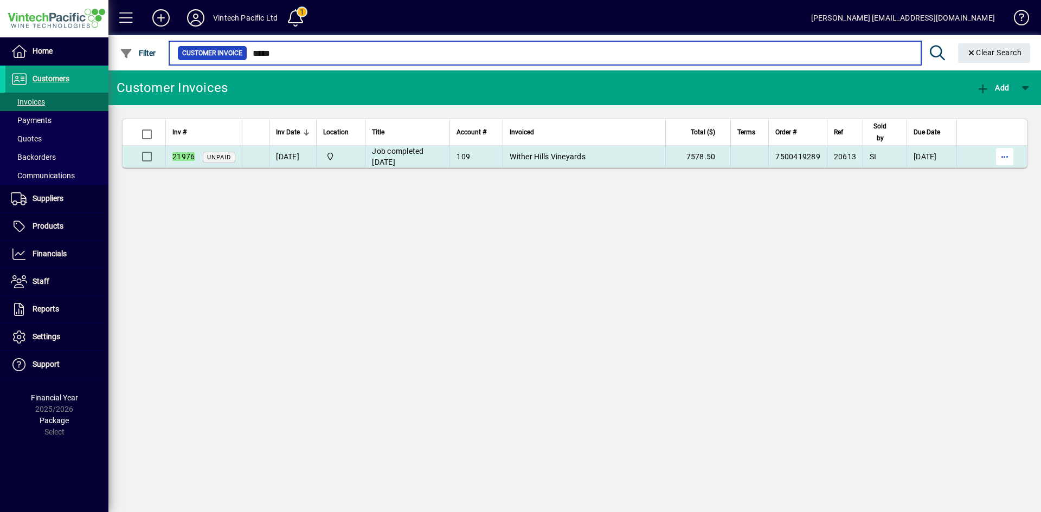
type input "*****"
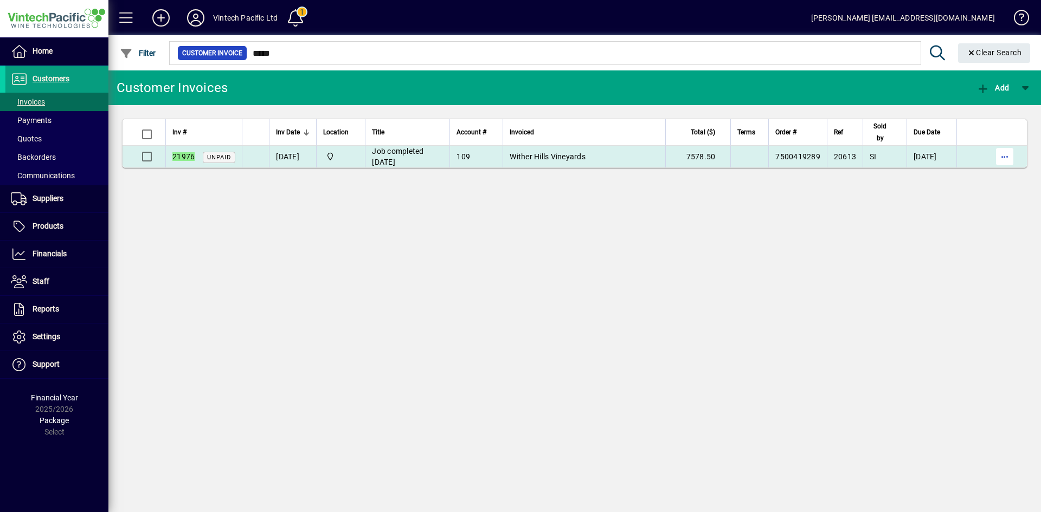
click at [1004, 152] on span "button" at bounding box center [1005, 157] width 26 height 26
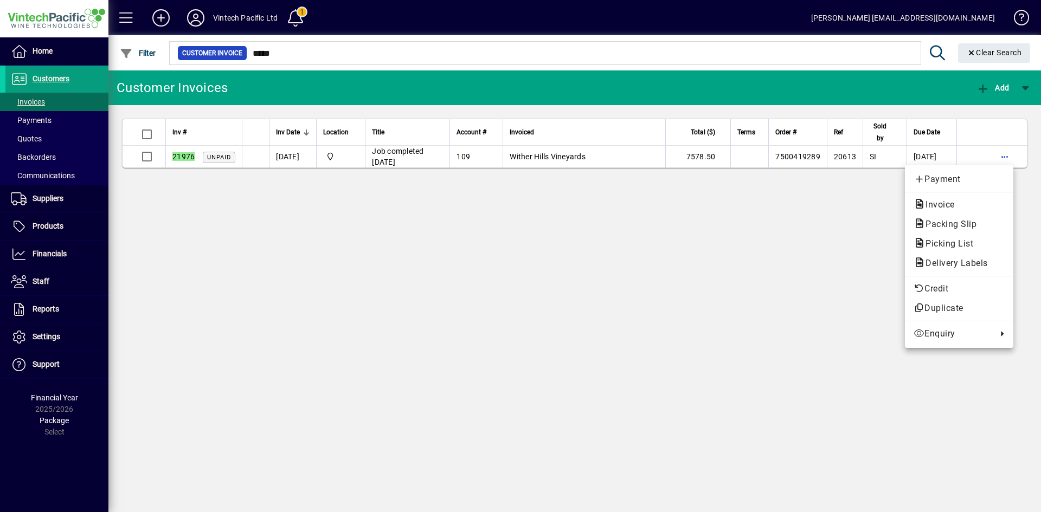
click at [670, 223] on div at bounding box center [520, 256] width 1041 height 512
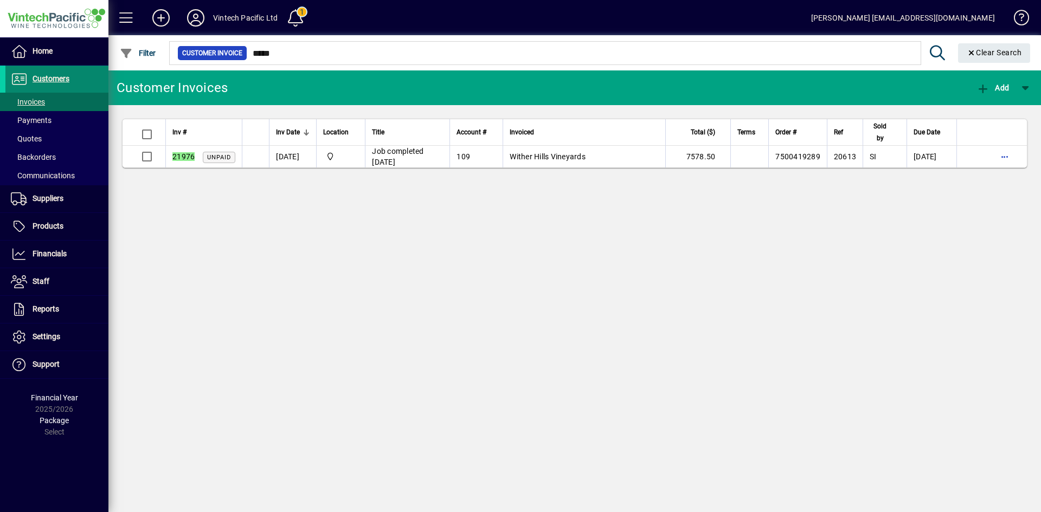
click at [48, 77] on span "Customers" at bounding box center [51, 78] width 37 height 9
